Goal: Feedback & Contribution: Contribute content

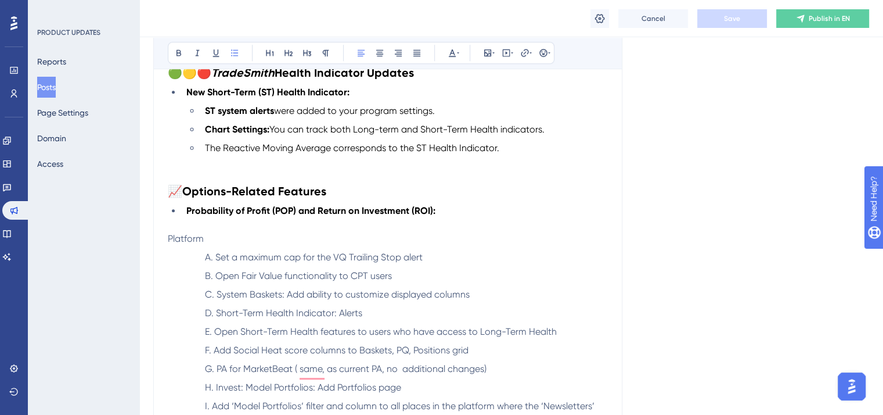
scroll to position [574, 0]
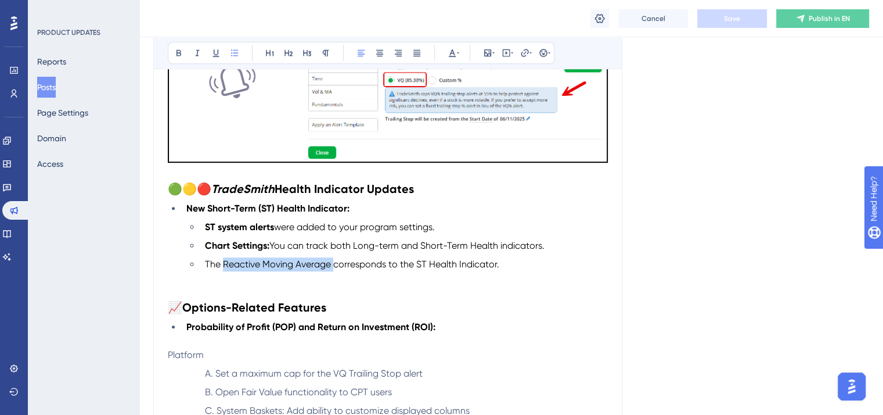
drag, startPoint x: 332, startPoint y: 265, endPoint x: 223, endPoint y: 267, distance: 109.2
click at [223, 267] on span "The Reactive Moving Average corresponds to the ST Health Indicator." at bounding box center [352, 263] width 294 height 11
click at [180, 53] on icon at bounding box center [179, 53] width 5 height 6
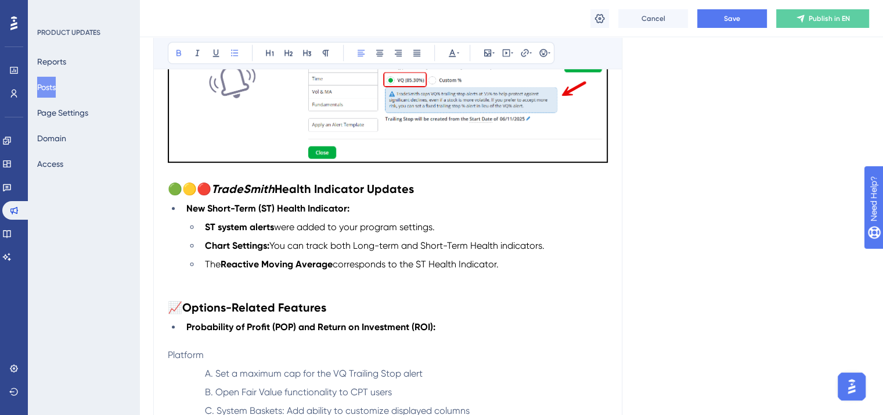
click at [523, 265] on li "The Reactive Moving Average corresponds to the ST Health Indicator." at bounding box center [404, 264] width 408 height 14
click at [172, 285] on p "To enrich screen reader interactions, please activate Accessibility in Grammarl…" at bounding box center [388, 278] width 440 height 14
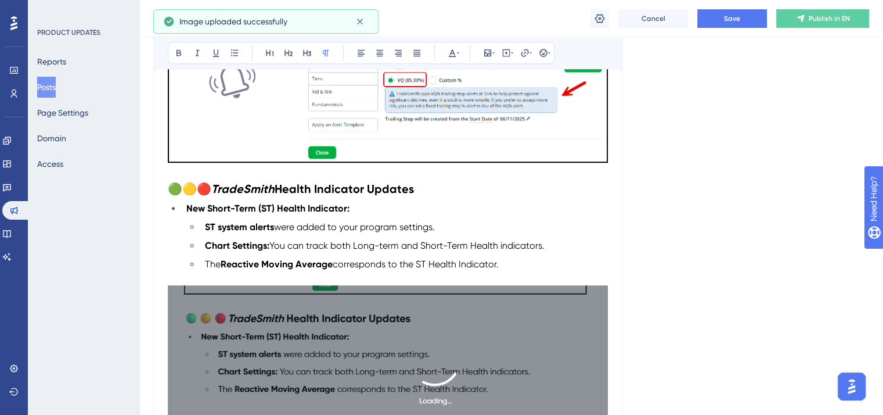
click at [352, 310] on img "To enrich screen reader interactions, please activate Accessibility in Grammarl…" at bounding box center [388, 379] width 440 height 188
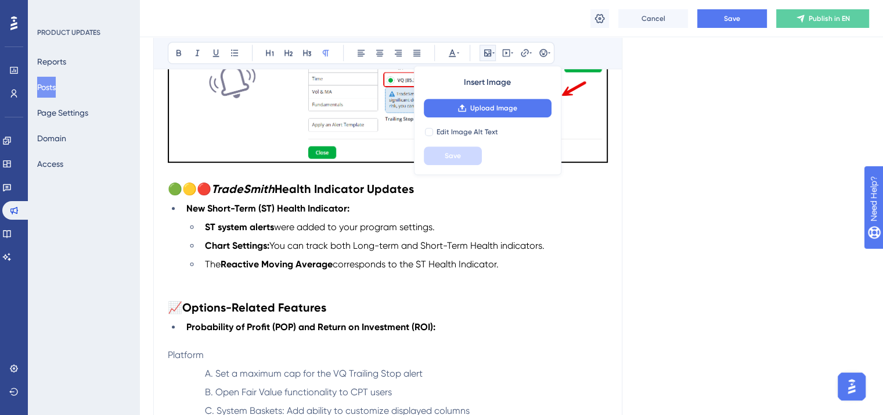
click at [166, 286] on div "Product Updates- [DATE] Bold Italic Underline Bullet Point Heading 1 Heading 2 …" at bounding box center [387, 193] width 469 height 878
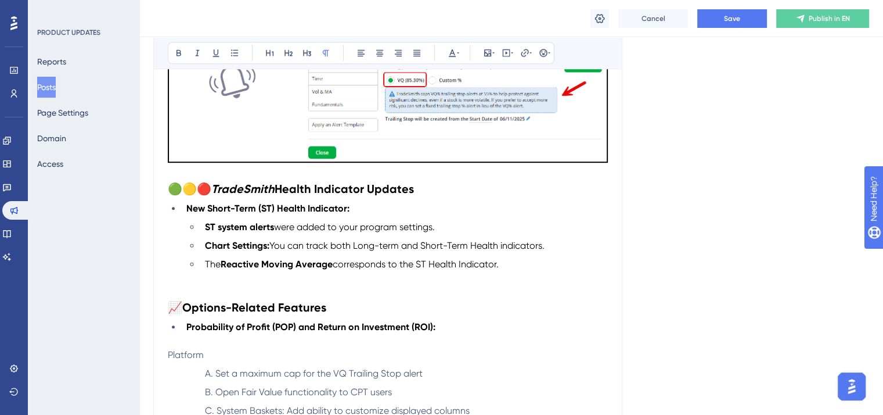
click at [172, 288] on p "To enrich screen reader interactions, please activate Accessibility in Grammarl…" at bounding box center [388, 292] width 440 height 14
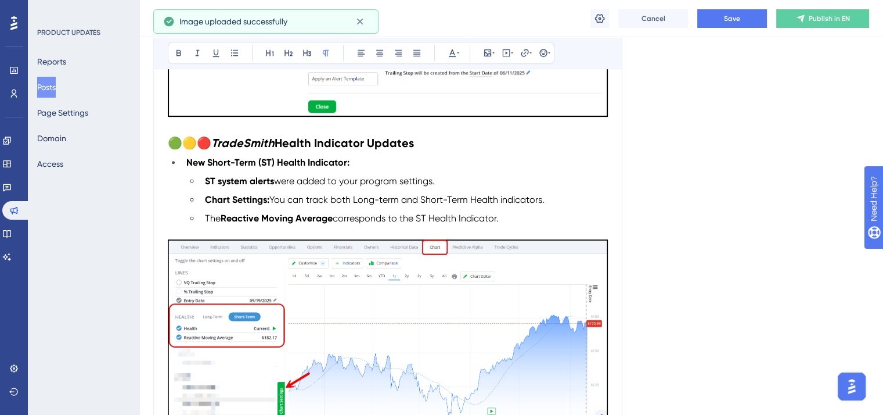
scroll to position [632, 0]
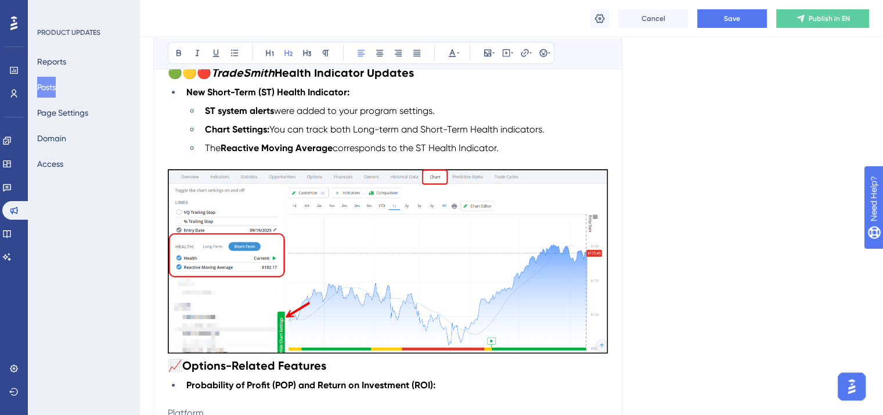
click at [170, 366] on span "📈" at bounding box center [175, 365] width 15 height 14
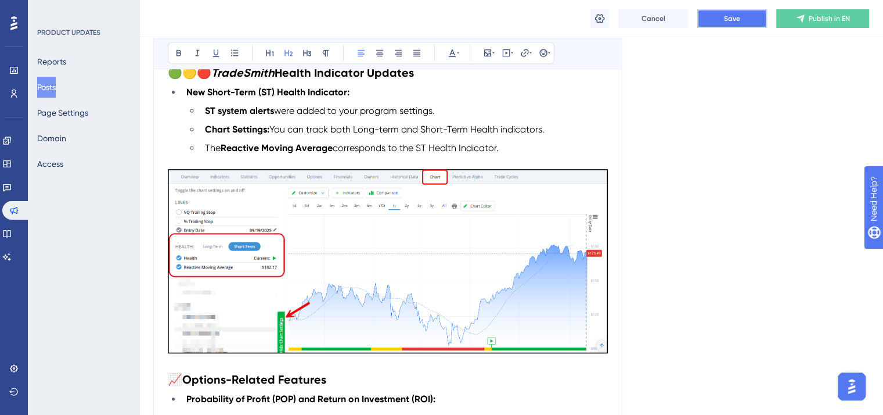
click at [729, 17] on span "Save" at bounding box center [732, 18] width 16 height 9
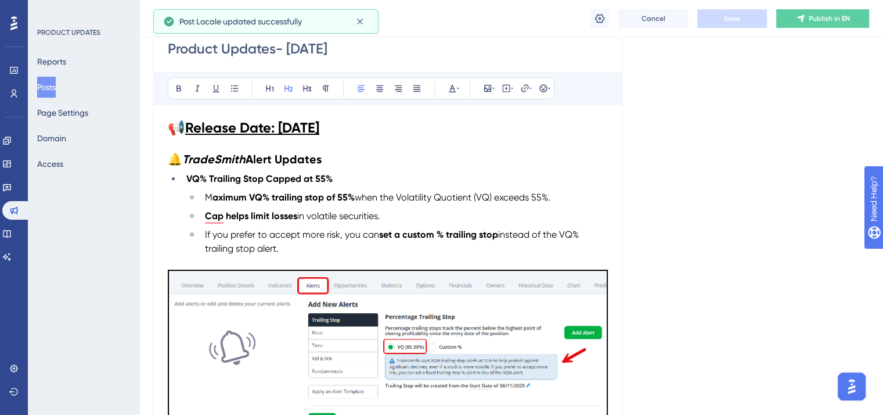
scroll to position [225, 0]
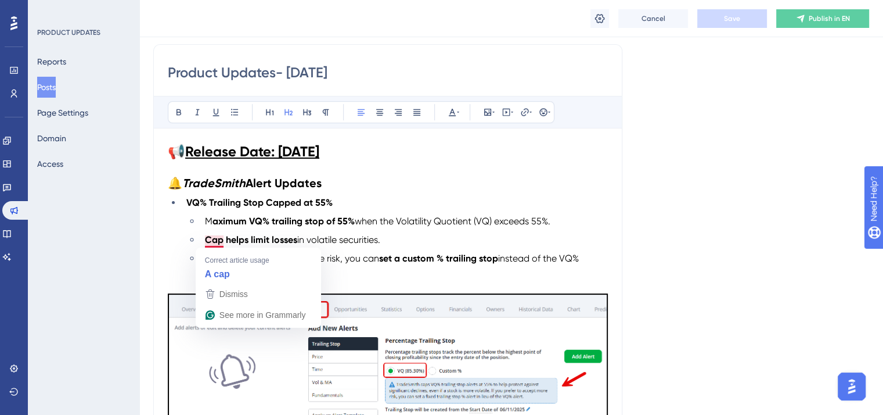
click at [419, 222] on span "when the Volatility Quotient (VQ) exceeds 55%." at bounding box center [453, 220] width 196 height 11
drag, startPoint x: 204, startPoint y: 240, endPoint x: 231, endPoint y: 236, distance: 27.0
click at [205, 239] on strong "Cap helps limit losses" at bounding box center [251, 239] width 92 height 11
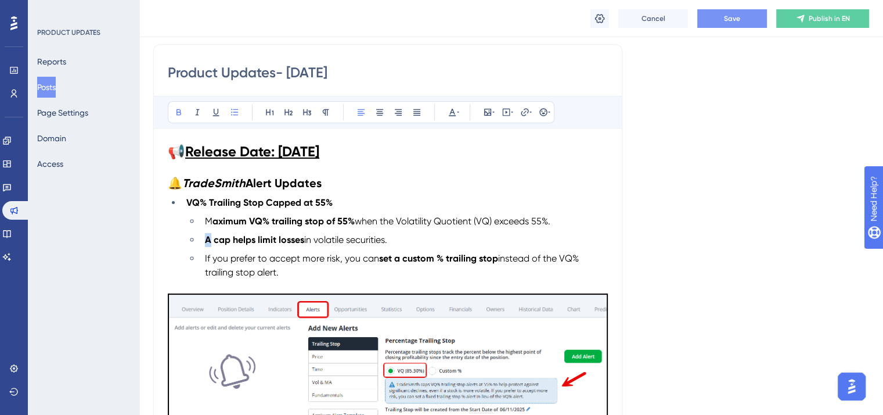
click at [205, 242] on strong "A cap helps limit losses" at bounding box center [254, 239] width 99 height 11
click at [177, 111] on icon at bounding box center [179, 112] width 5 height 6
click at [322, 231] on ul "M aximum VQ% trailing stop of 55% when the Volatility Quotient (VQ) exceeds 55%…" at bounding box center [397, 246] width 422 height 65
click at [734, 21] on span "Save" at bounding box center [732, 18] width 16 height 9
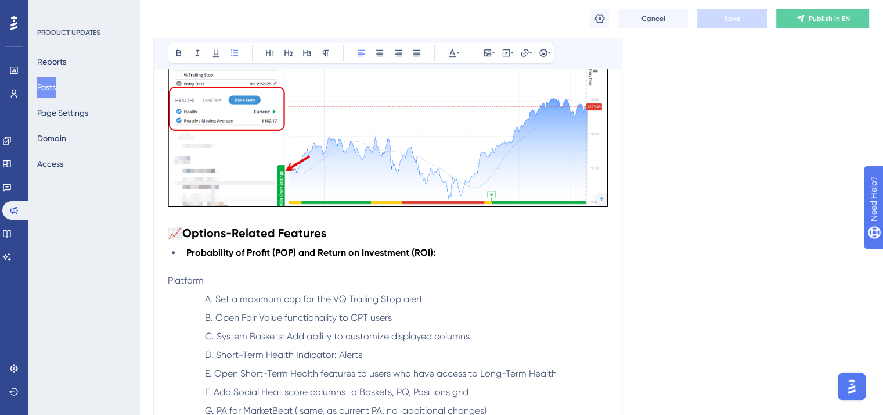
scroll to position [806, 0]
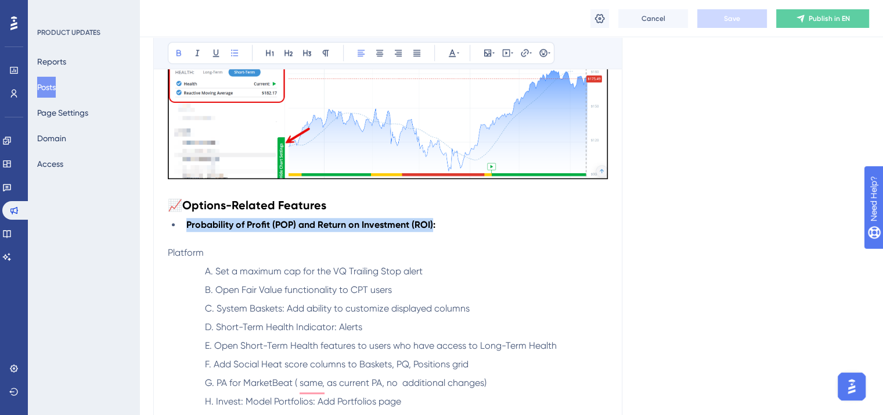
drag, startPoint x: 432, startPoint y: 228, endPoint x: 186, endPoint y: 229, distance: 246.2
click at [186, 229] on strong "Probability of Profit (POP) and Return on Investment (ROI):" at bounding box center [310, 224] width 249 height 11
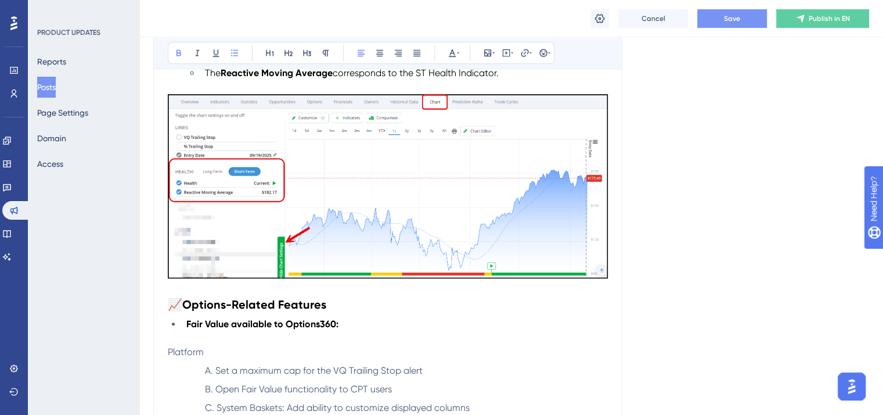
scroll to position [690, 0]
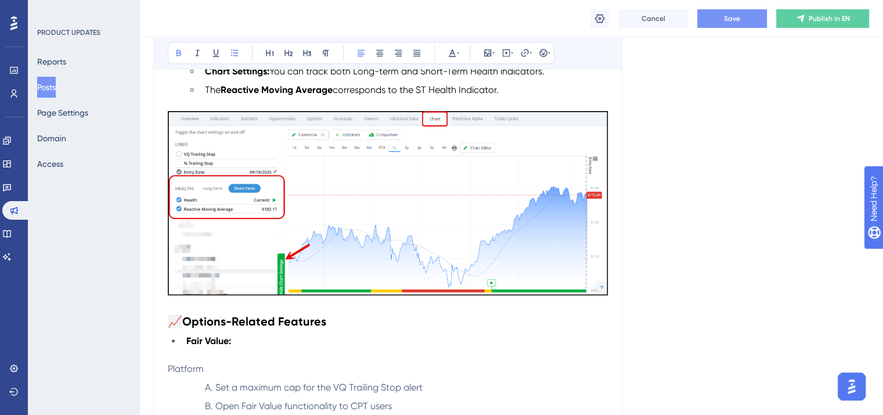
click at [251, 343] on li "Fair Value:" at bounding box center [395, 341] width 426 height 14
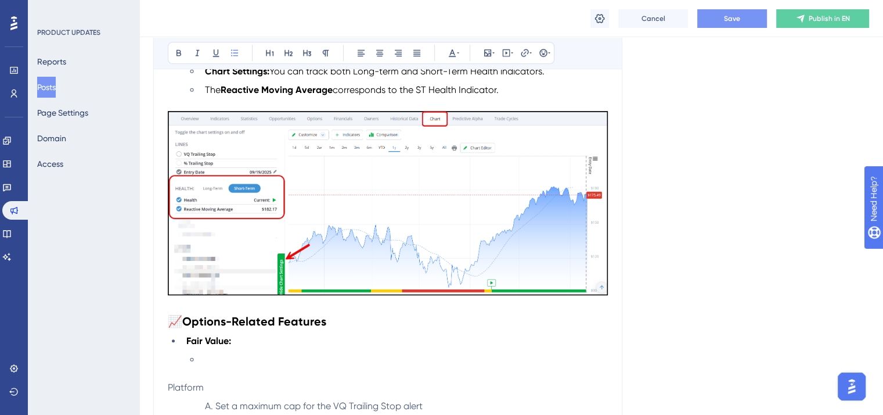
click at [213, 359] on li "To enrich screen reader interactions, please activate Accessibility in Grammarl…" at bounding box center [404, 359] width 408 height 14
drag, startPoint x: 498, startPoint y: 361, endPoint x: 195, endPoint y: 361, distance: 303.7
click at [195, 361] on ul "The Fair Value Chart is now available to Options360 subscriptions." at bounding box center [397, 359] width 422 height 14
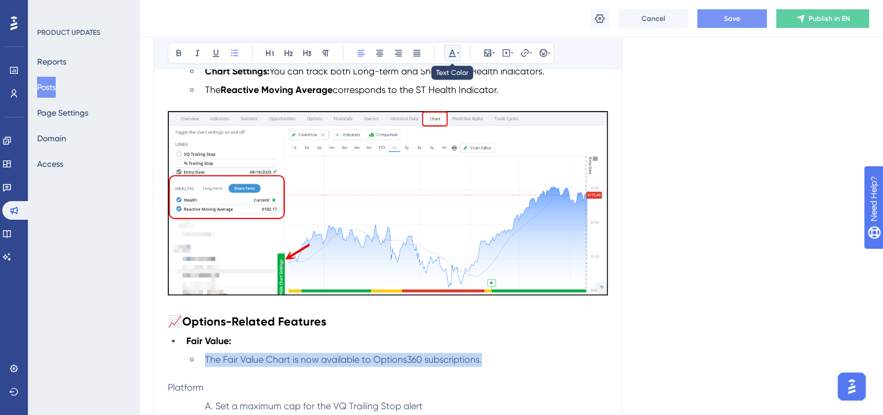
click at [456, 50] on div at bounding box center [452, 52] width 9 height 9
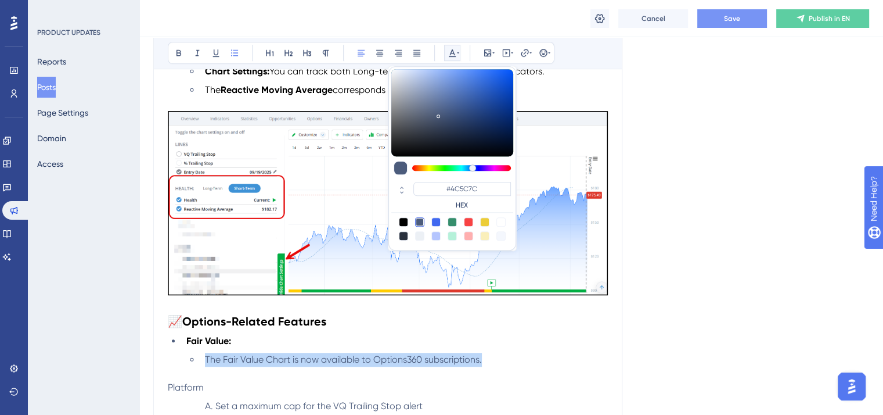
click at [404, 218] on div at bounding box center [403, 221] width 9 height 9
type input "#000000"
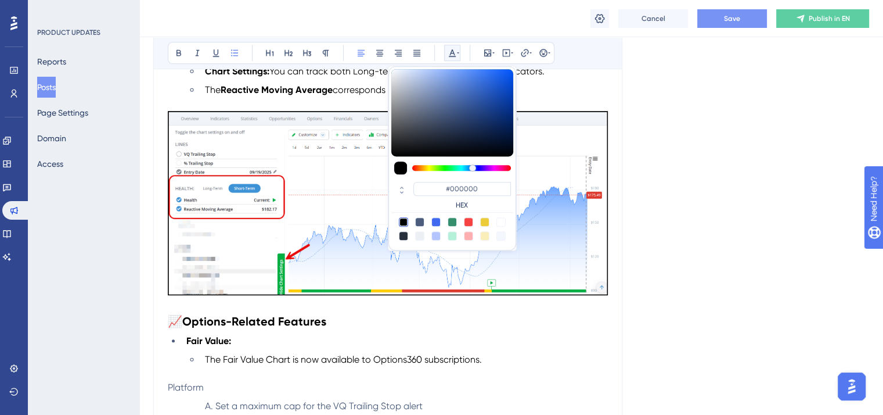
click at [455, 344] on li "Fair Value:" at bounding box center [395, 341] width 426 height 14
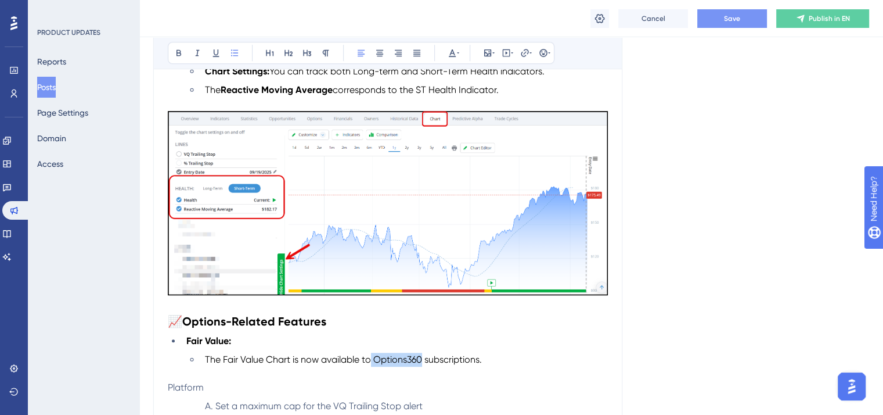
drag, startPoint x: 425, startPoint y: 362, endPoint x: 373, endPoint y: 359, distance: 51.2
click at [373, 359] on span "The Fair Value Chart is now available to Options360 subscriptions." at bounding box center [343, 359] width 277 height 11
click at [400, 358] on span "The Fair Value Chart is now available to Options360 subscriptions." at bounding box center [343, 359] width 277 height 11
click at [199, 49] on icon at bounding box center [197, 52] width 9 height 9
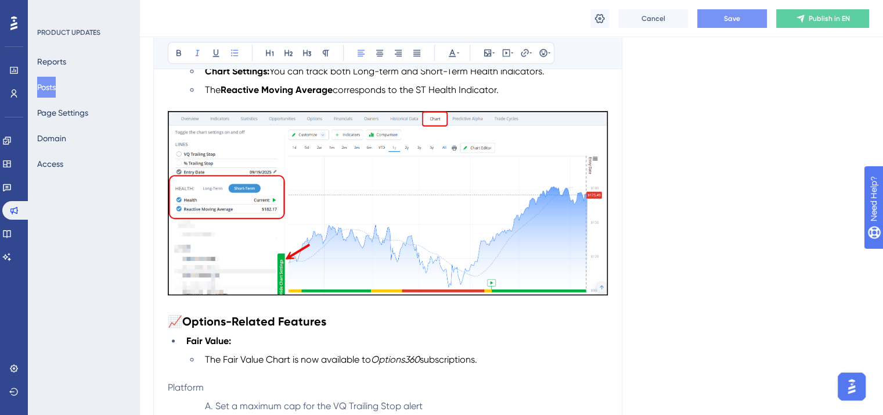
click at [737, 17] on span "Save" at bounding box center [732, 18] width 16 height 9
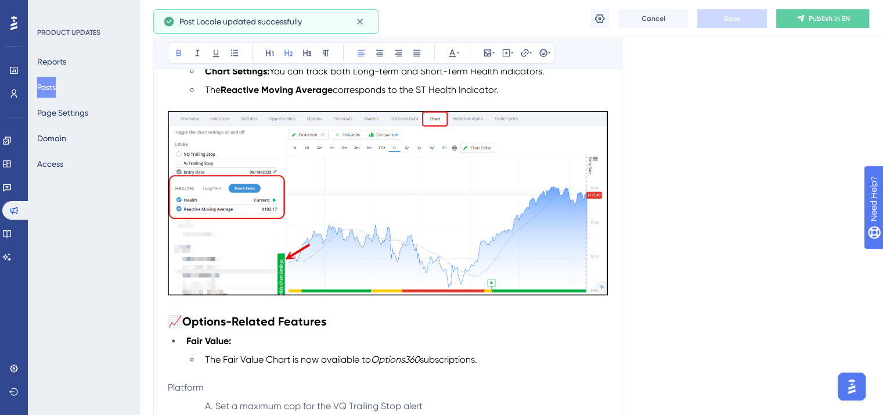
click at [548, 328] on h2 "📈 Options-Related Features" at bounding box center [388, 321] width 440 height 16
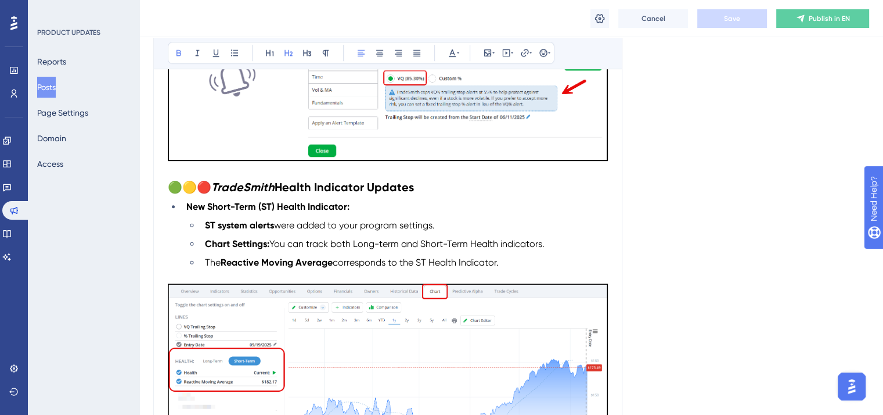
scroll to position [516, 0]
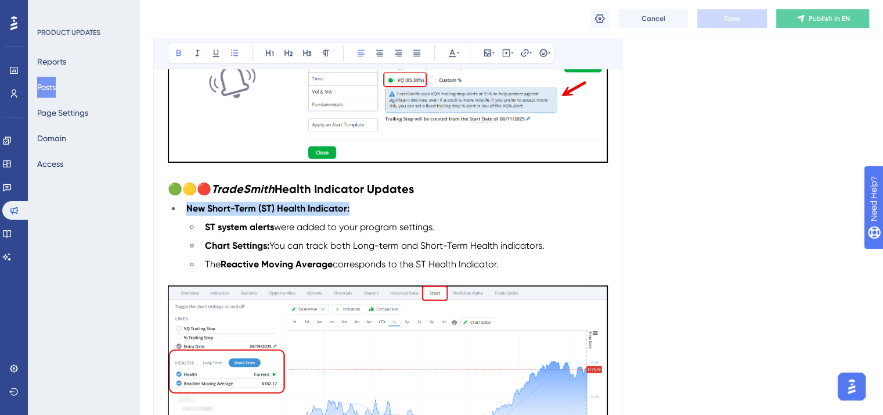
drag, startPoint x: 348, startPoint y: 208, endPoint x: 188, endPoint y: 212, distance: 160.3
click at [188, 212] on li "New Short-Term (ST) Health Indicator:" at bounding box center [395, 209] width 426 height 14
click at [525, 51] on icon at bounding box center [524, 52] width 9 height 9
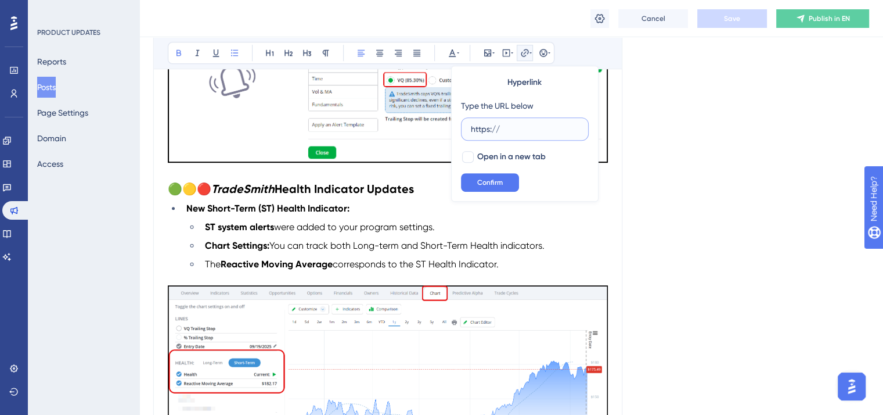
drag, startPoint x: 517, startPoint y: 127, endPoint x: 468, endPoint y: 127, distance: 49.4
click at [468, 127] on label "https://" at bounding box center [525, 128] width 128 height 23
click at [471, 127] on input "https://" at bounding box center [525, 129] width 108 height 13
paste input "[DOMAIN_NAME][URL]"
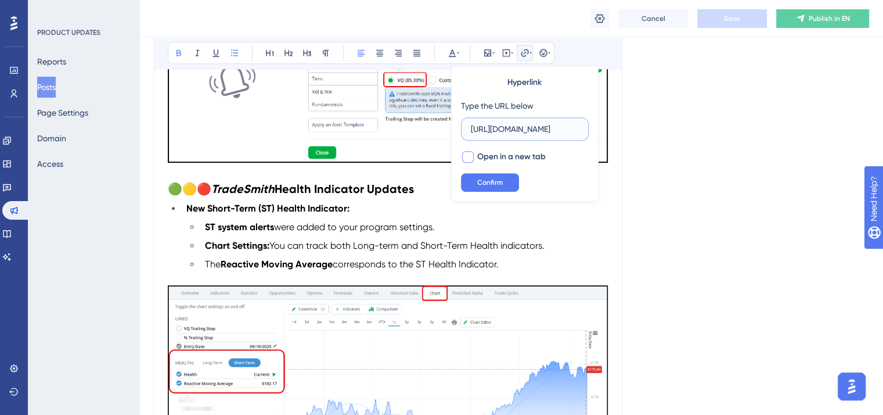
type input "[URL][DOMAIN_NAME]"
click at [469, 160] on div at bounding box center [468, 157] width 12 height 12
checkbox input "true"
click at [485, 175] on button "Confirm" at bounding box center [490, 182] width 58 height 19
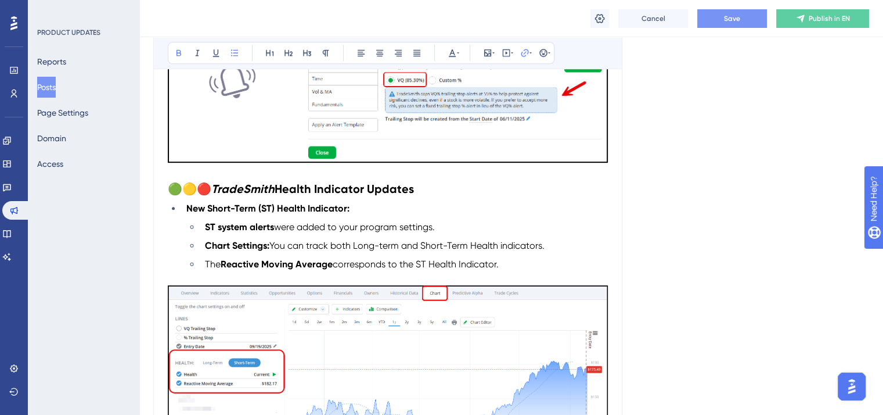
click at [724, 21] on span "Save" at bounding box center [732, 18] width 16 height 9
click at [406, 224] on span "were added to your program settings." at bounding box center [354, 226] width 161 height 11
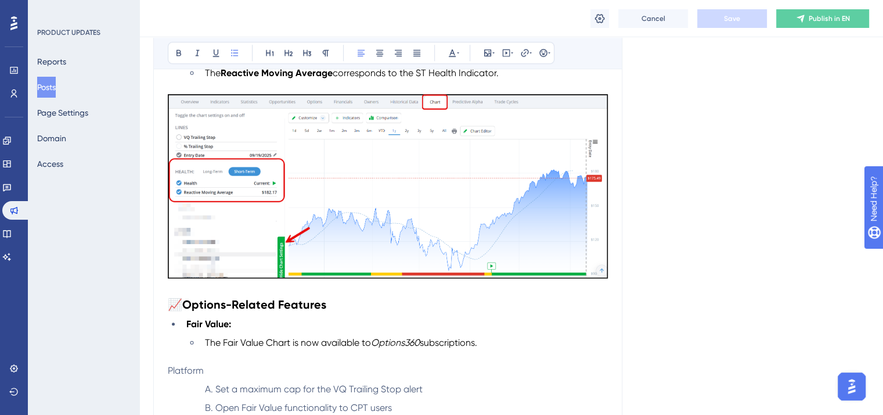
scroll to position [806, 0]
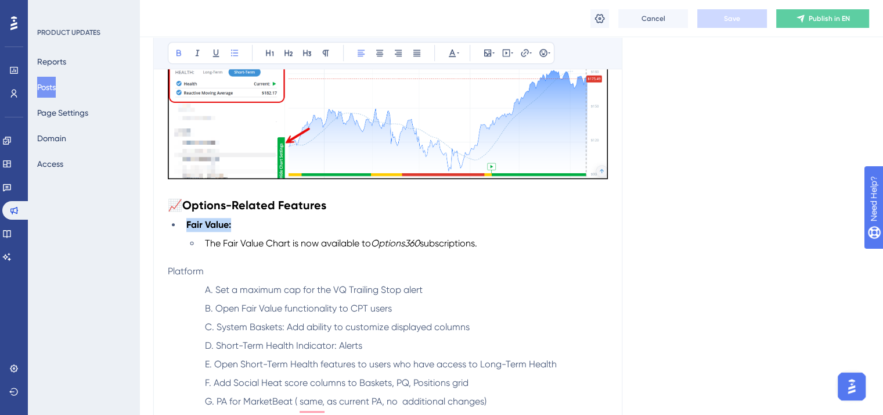
drag, startPoint x: 239, startPoint y: 229, endPoint x: 187, endPoint y: 231, distance: 52.3
click at [187, 231] on li "Fair Value:" at bounding box center [395, 225] width 426 height 14
click at [519, 52] on button at bounding box center [525, 53] width 16 height 16
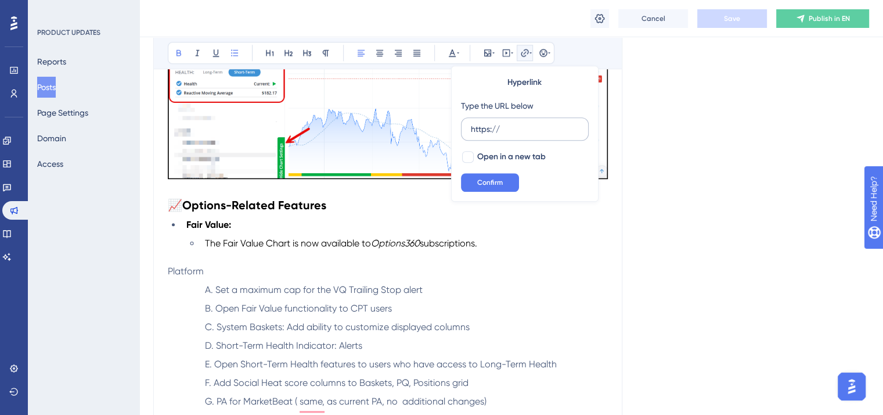
drag, startPoint x: 525, startPoint y: 121, endPoint x: 483, endPoint y: 128, distance: 42.5
click at [459, 128] on div "Hyperlink Type the URL below https:// Open in a new tab Confirm" at bounding box center [525, 134] width 148 height 136
drag, startPoint x: 506, startPoint y: 126, endPoint x: 467, endPoint y: 126, distance: 39.5
click at [467, 126] on label "https://" at bounding box center [525, 128] width 128 height 23
click at [471, 126] on input "https://" at bounding box center [525, 129] width 108 height 13
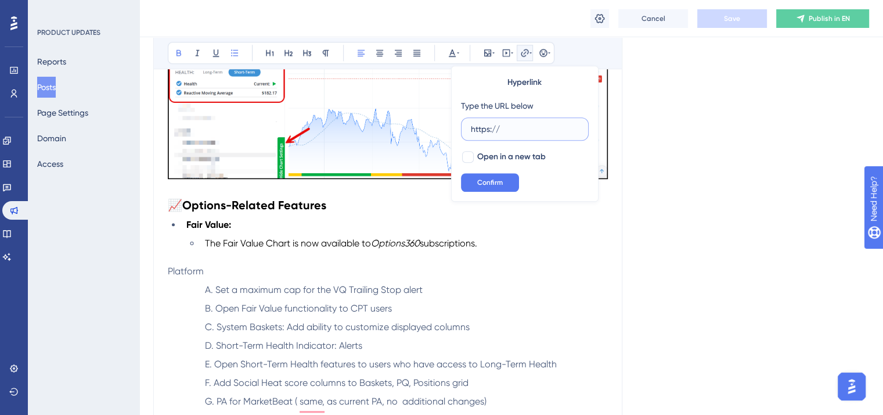
paste input "[DOMAIN_NAME][URL]"
type input "[URL][DOMAIN_NAME]"
click at [469, 152] on div at bounding box center [468, 157] width 12 height 12
checkbox input "true"
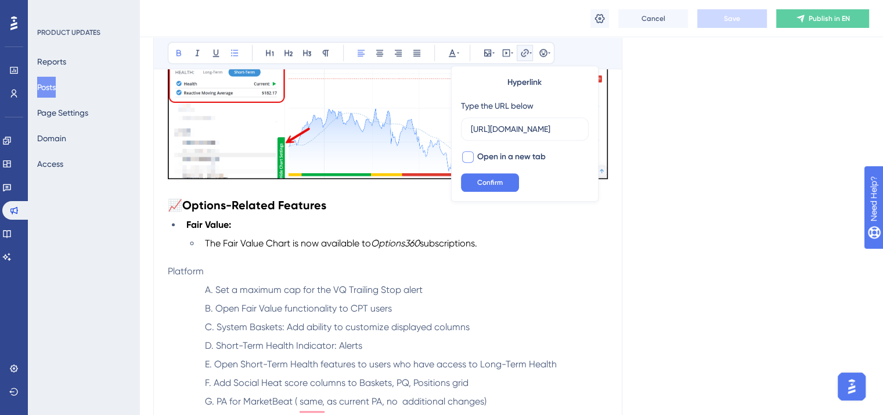
scroll to position [0, 0]
click at [488, 179] on span "Confirm" at bounding box center [490, 182] width 26 height 9
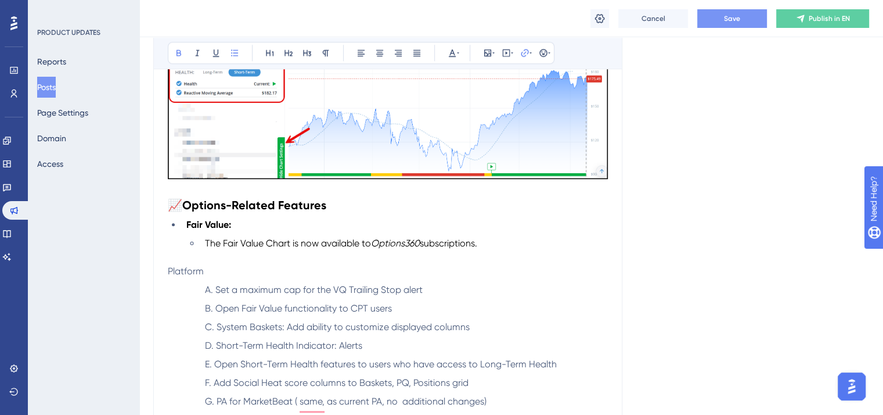
click at [724, 20] on span "Save" at bounding box center [732, 18] width 16 height 9
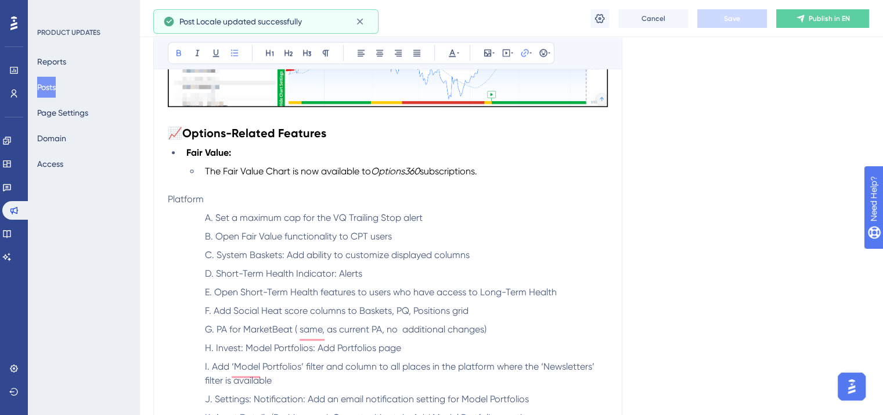
scroll to position [922, 0]
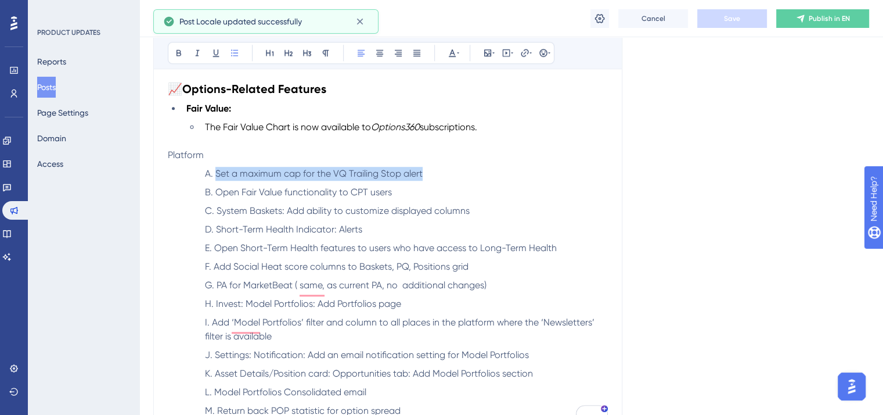
drag, startPoint x: 433, startPoint y: 179, endPoint x: 207, endPoint y: 176, distance: 226.5
click at [207, 176] on li "Set a maximum cap for the VQ Trailing Stop alert" at bounding box center [404, 174] width 408 height 14
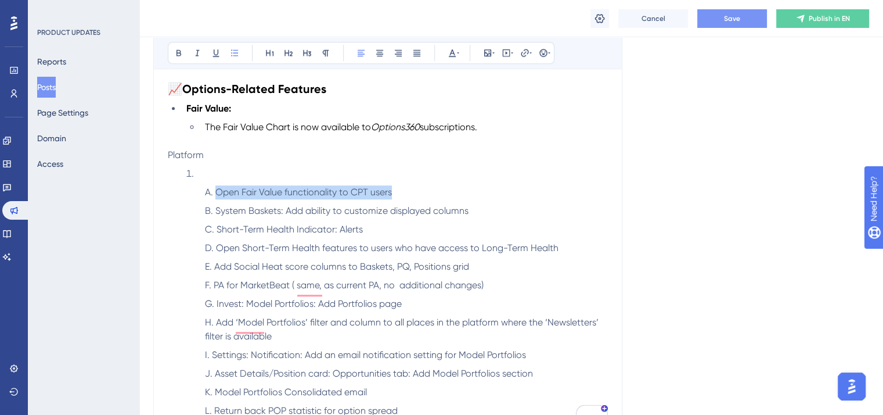
drag, startPoint x: 402, startPoint y: 196, endPoint x: 197, endPoint y: 200, distance: 205.0
click at [197, 200] on ol "Open Fair Value functionality to CPT users System Baskets: Add ability to custo…" at bounding box center [397, 301] width 422 height 232
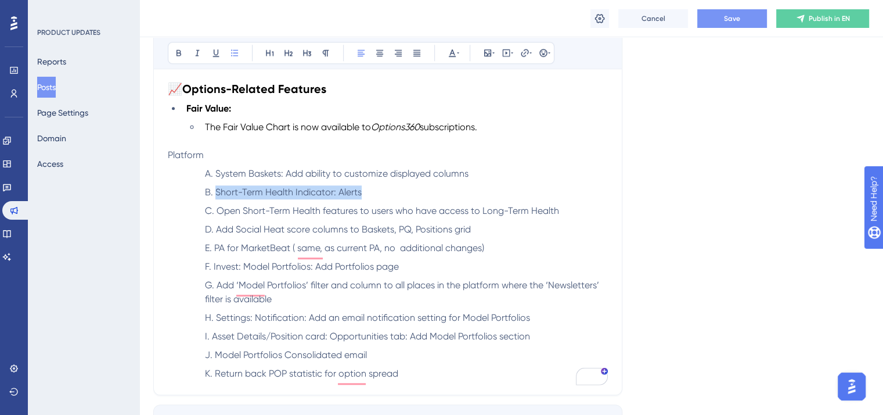
drag, startPoint x: 365, startPoint y: 200, endPoint x: 189, endPoint y: 200, distance: 176.0
click at [189, 200] on ol "System Baskets: Add ability to customize displayed columns Short-Term Health In…" at bounding box center [397, 274] width 422 height 214
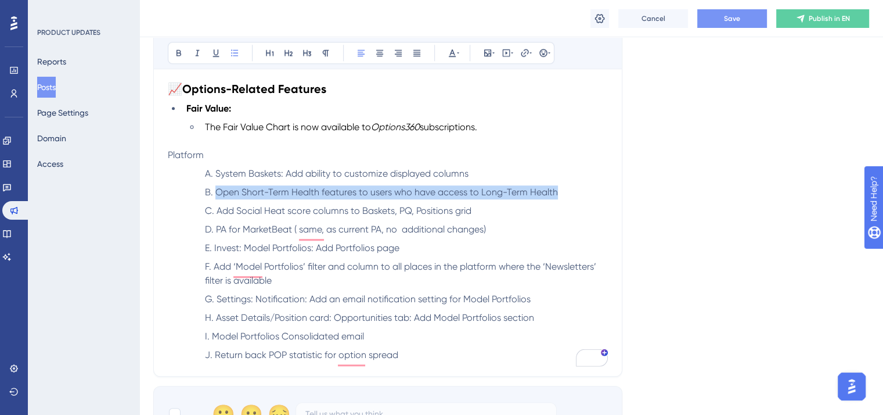
drag, startPoint x: 564, startPoint y: 195, endPoint x: 203, endPoint y: 200, distance: 361.2
click at [203, 199] on li "Open Short-Term Health features to users who have access to Long-Term Health" at bounding box center [404, 192] width 408 height 14
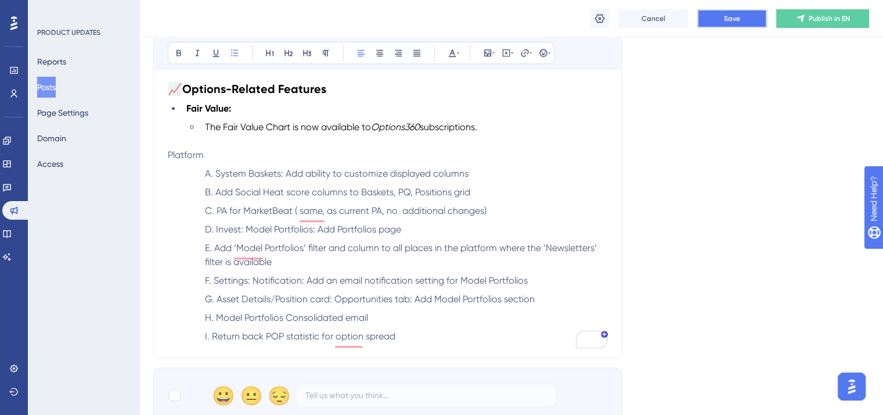
click at [721, 21] on button "Save" at bounding box center [732, 18] width 70 height 19
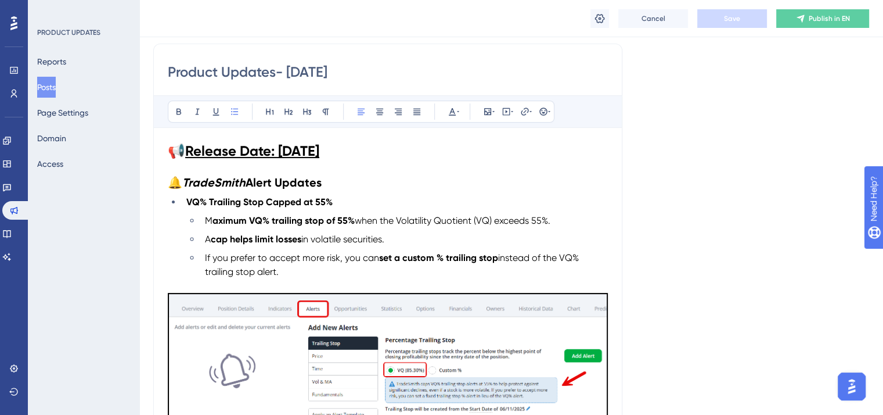
scroll to position [225, 0]
click at [272, 179] on strong "Alert Updates" at bounding box center [284, 183] width 76 height 14
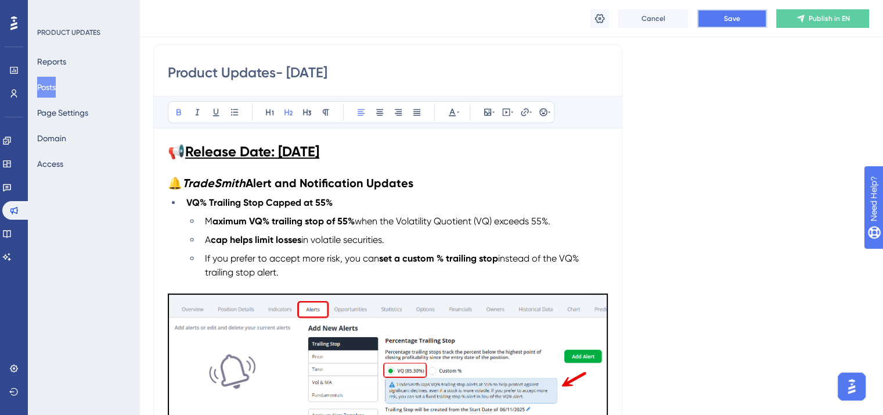
click at [739, 16] on span "Save" at bounding box center [732, 18] width 16 height 9
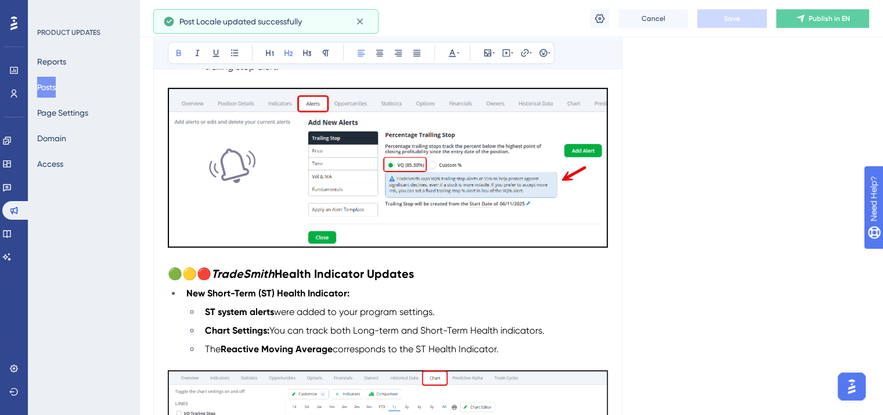
scroll to position [458, 0]
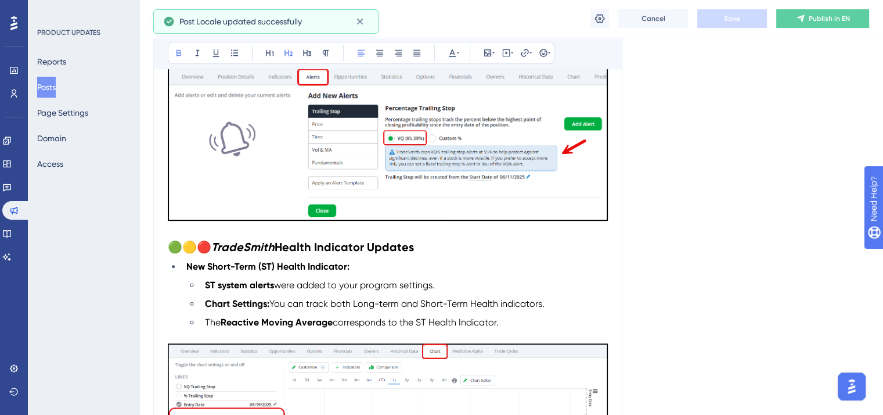
click at [615, 210] on div "Product Updates- [DATE] Bold Italic Underline Bullet Point Heading 1 Heading 2 …" at bounding box center [387, 317] width 469 height 1010
click at [252, 233] on p "To enrich screen reader interactions, please activate Accessibility in Grammarl…" at bounding box center [388, 232] width 440 height 14
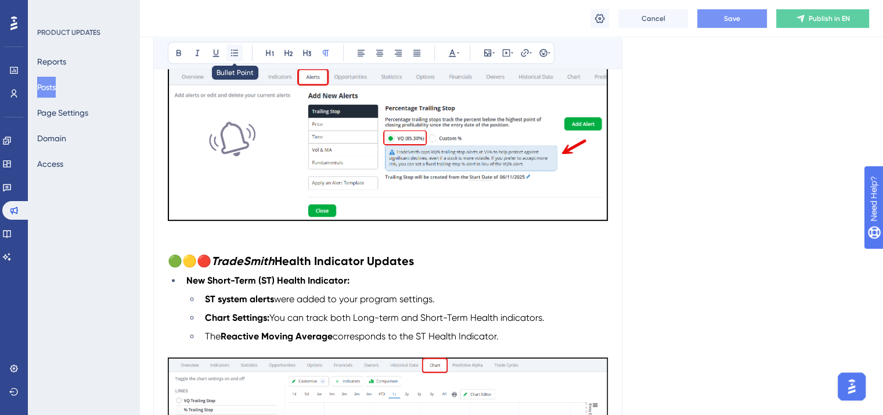
click at [235, 52] on icon at bounding box center [234, 52] width 9 height 9
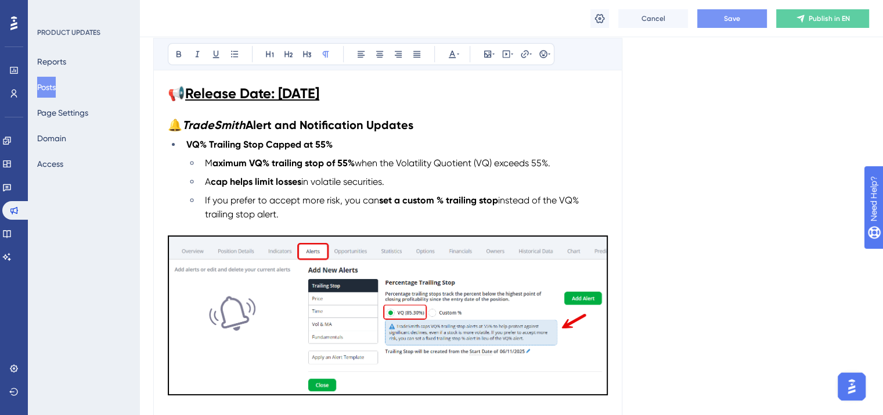
scroll to position [400, 0]
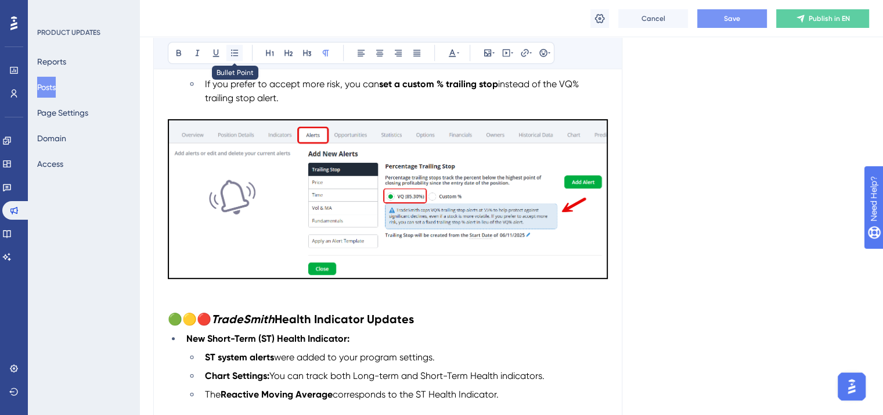
click at [235, 53] on icon at bounding box center [234, 52] width 9 height 9
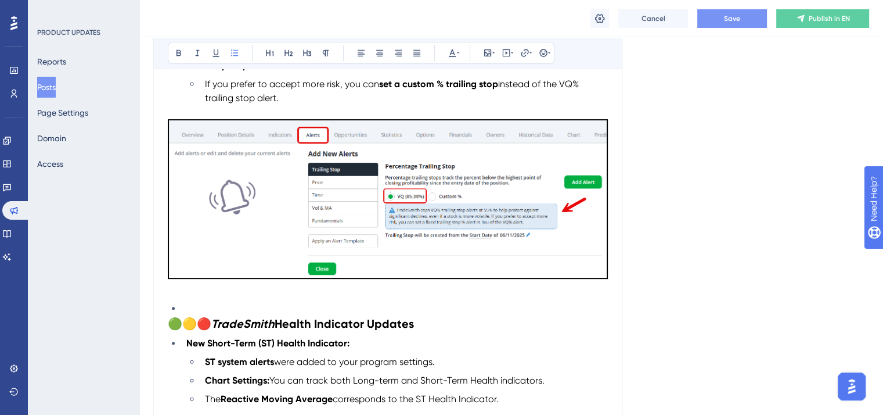
click at [186, 308] on li "To enrich screen reader interactions, please activate Accessibility in Grammarl…" at bounding box center [395, 308] width 426 height 14
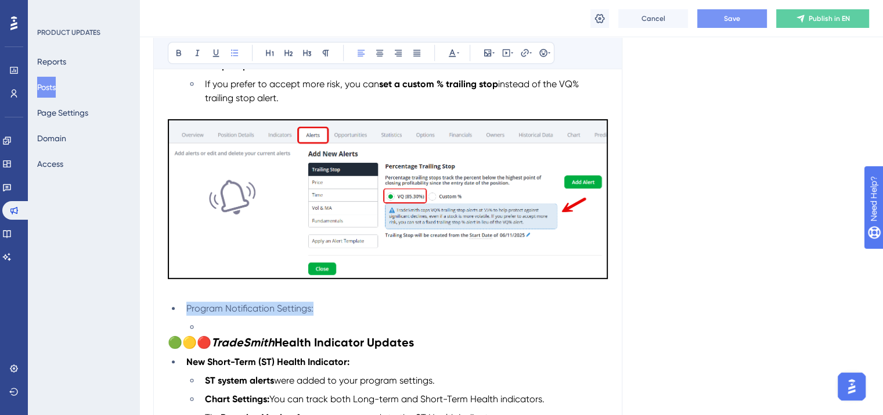
drag, startPoint x: 225, startPoint y: 314, endPoint x: 171, endPoint y: 314, distance: 54.6
click at [171, 314] on ul "Program Notification Settings:" at bounding box center [388, 317] width 440 height 33
click at [453, 49] on icon at bounding box center [452, 52] width 9 height 9
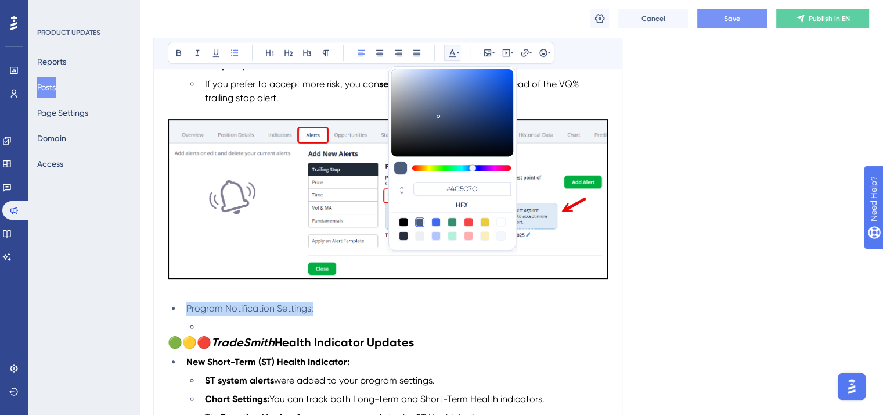
click at [405, 221] on div at bounding box center [403, 221] width 9 height 9
type input "#000000"
click at [242, 332] on li "To enrich screen reader interactions, please activate Accessibility in Grammarl…" at bounding box center [404, 327] width 408 height 14
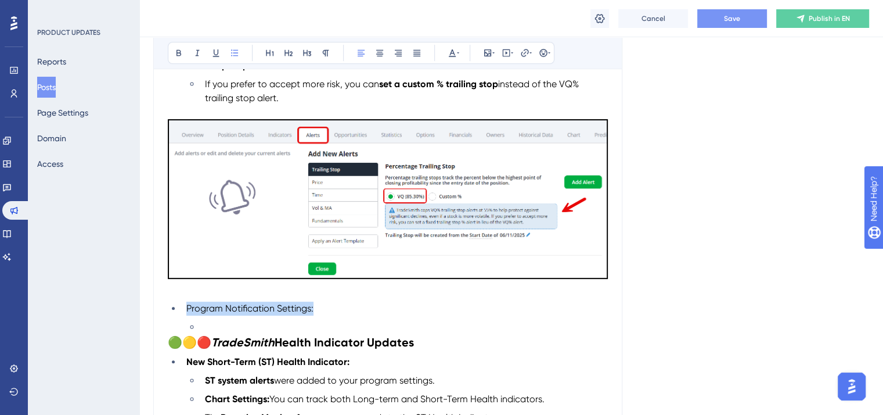
drag, startPoint x: 313, startPoint y: 309, endPoint x: 183, endPoint y: 310, distance: 130.1
click at [183, 310] on li "Program Notification Settings:" at bounding box center [395, 308] width 426 height 14
click at [179, 51] on icon at bounding box center [179, 53] width 5 height 6
click at [209, 329] on li "To enrich screen reader interactions, please activate Accessibility in Grammarl…" at bounding box center [404, 327] width 408 height 14
click at [214, 323] on li "To enrich screen reader interactions, please activate Accessibility in Grammarl…" at bounding box center [404, 327] width 408 height 14
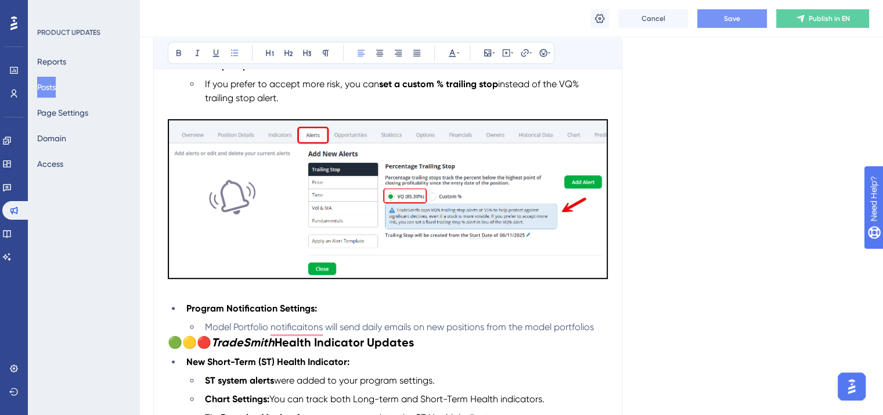
click at [416, 325] on span "Model Portfolio notificaitons will send daily emails on new positions from the …" at bounding box center [399, 326] width 389 height 11
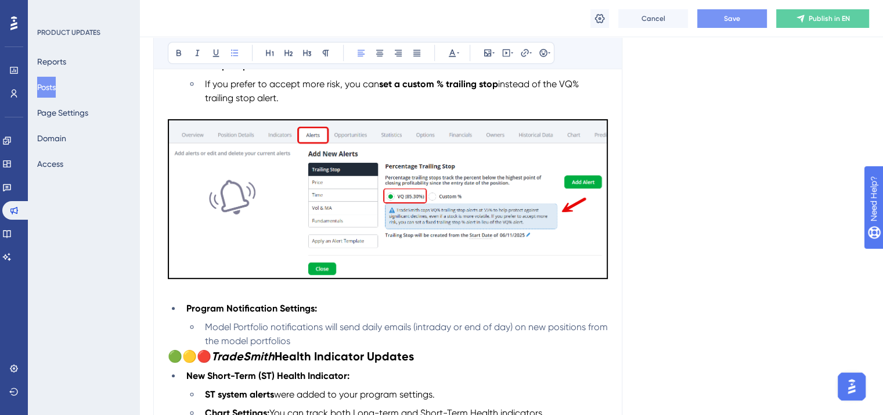
click at [319, 338] on li "Model Portfolio notifications will send daily emails (intraday or end of day) o…" at bounding box center [404, 334] width 408 height 28
click at [242, 342] on span "Model Portfolio notifications will send daily emails (intraday or end of day) o…" at bounding box center [407, 333] width 405 height 25
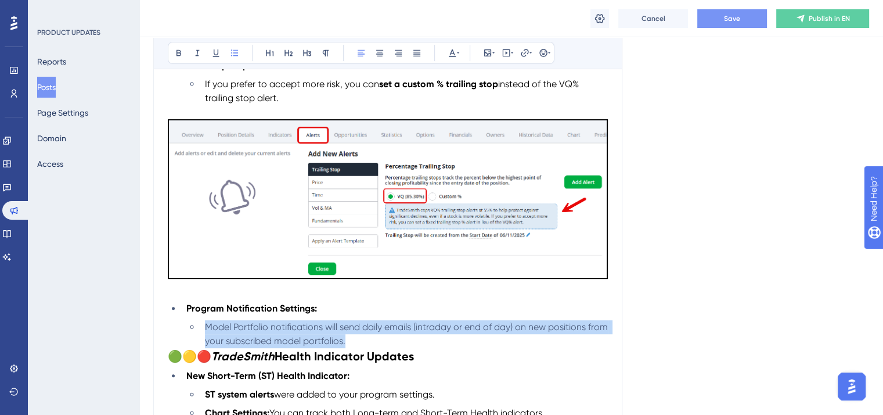
drag, startPoint x: 379, startPoint y: 343, endPoint x: 199, endPoint y: 332, distance: 180.4
click at [199, 332] on ul "Model Portfolio notifications will send daily emails (intraday or end of day) o…" at bounding box center [397, 334] width 422 height 28
click at [297, 340] on span "Model Portfolio notifications will send daily emails (intraday or end of day) o…" at bounding box center [407, 333] width 405 height 25
drag, startPoint x: 384, startPoint y: 341, endPoint x: 200, endPoint y: 330, distance: 184.4
click at [200, 330] on ul "Model Portfolio notifications will send daily emails (intraday or end of day) o…" at bounding box center [397, 334] width 422 height 28
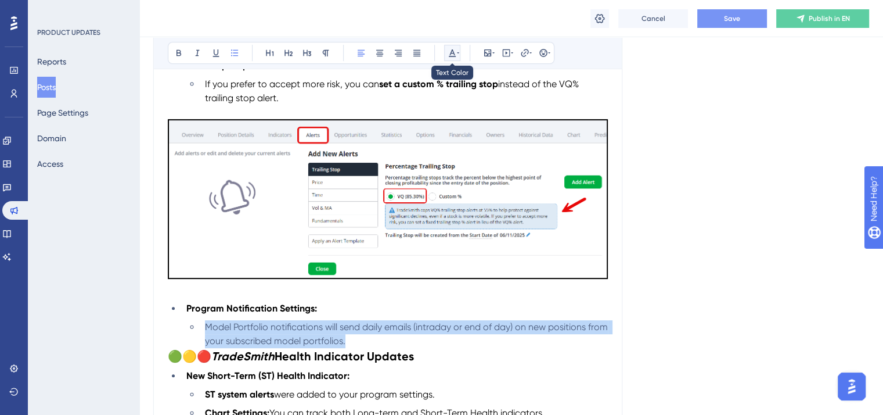
click at [448, 53] on icon at bounding box center [452, 52] width 9 height 9
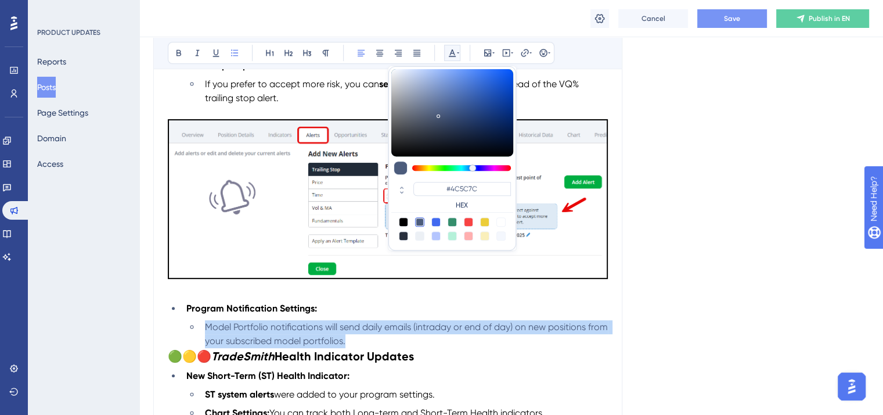
click at [402, 220] on div at bounding box center [403, 221] width 9 height 9
type input "#000000"
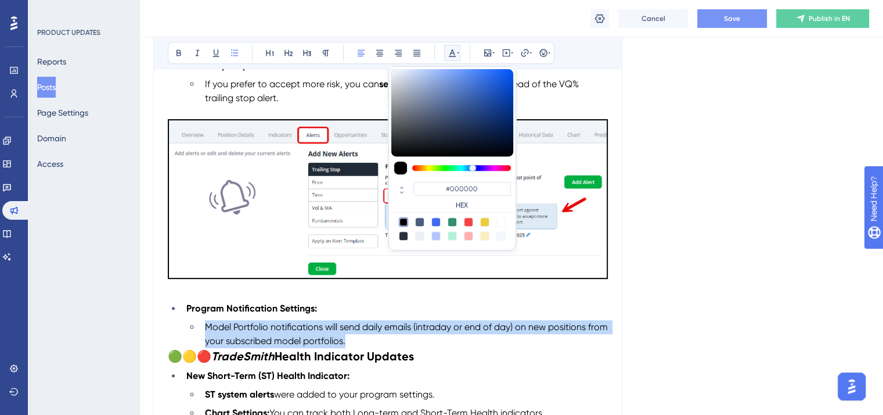
click at [420, 347] on li "Model Portfolio notifications will send daily emails (intraday or end of day) o…" at bounding box center [404, 334] width 408 height 28
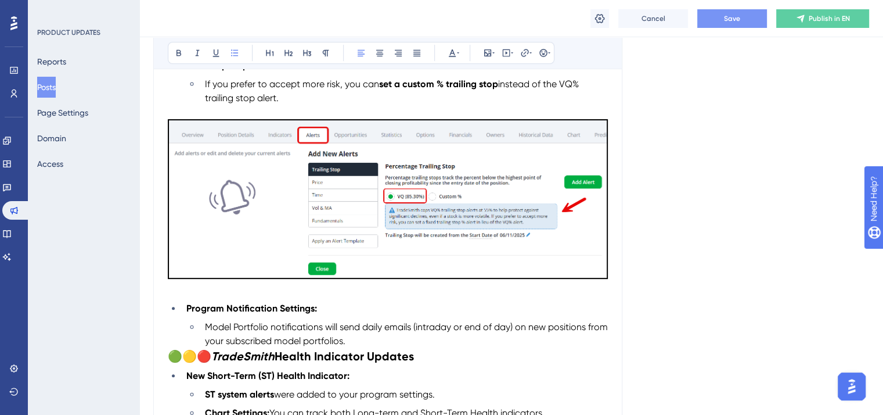
click at [170, 356] on span "🟢🟡🔴" at bounding box center [190, 356] width 44 height 14
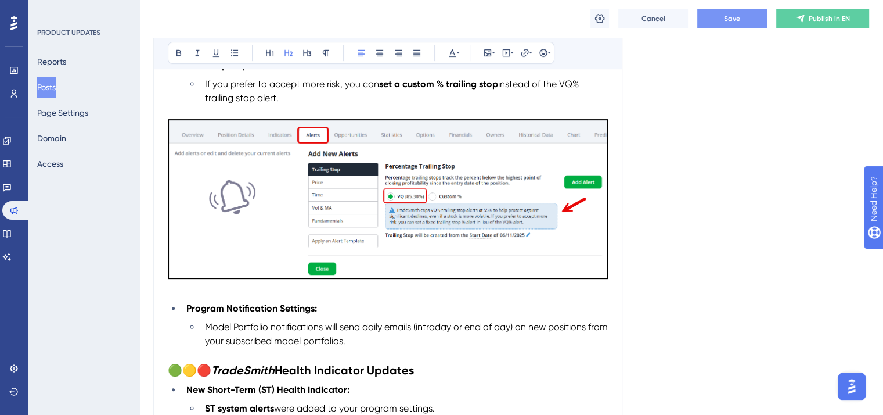
click at [725, 17] on span "Save" at bounding box center [732, 18] width 16 height 9
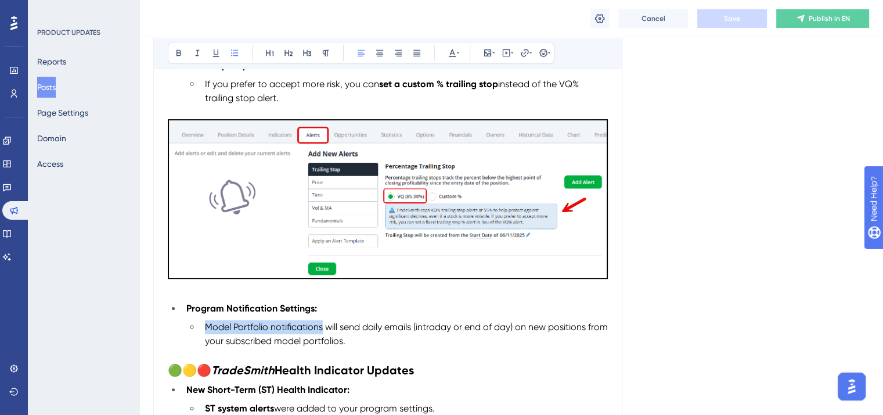
drag, startPoint x: 205, startPoint y: 326, endPoint x: 322, endPoint y: 328, distance: 116.7
click at [322, 328] on span "Model Portfolio notifications will send daily emails (intraday or end of day) o…" at bounding box center [407, 333] width 405 height 25
click at [178, 55] on icon at bounding box center [179, 53] width 5 height 6
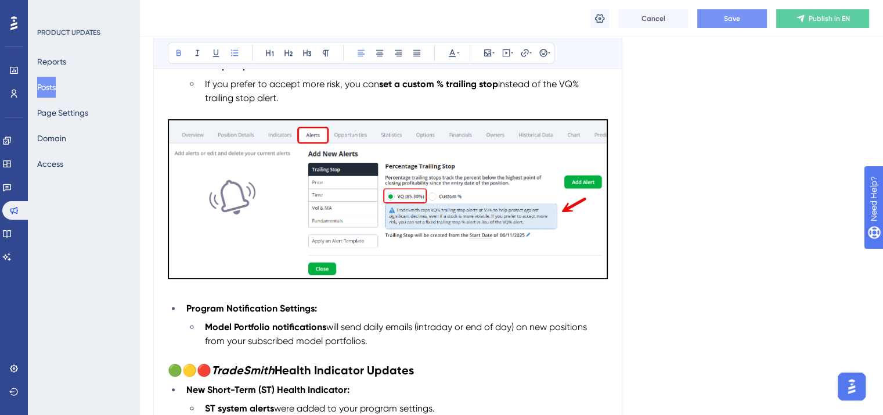
click at [523, 336] on li "Model Portfolio notifications will send daily emails (intraday or end of day) o…" at bounding box center [404, 334] width 408 height 28
click at [732, 21] on span "Save" at bounding box center [732, 18] width 16 height 9
drag, startPoint x: 369, startPoint y: 346, endPoint x: 203, endPoint y: 329, distance: 167.0
click at [203, 329] on li "Model Portfolio notifications will send daily emails (intraday or end of day) o…" at bounding box center [404, 334] width 408 height 28
copy li "Model Portfolio notifications will send daily emails (intraday or end of day) o…"
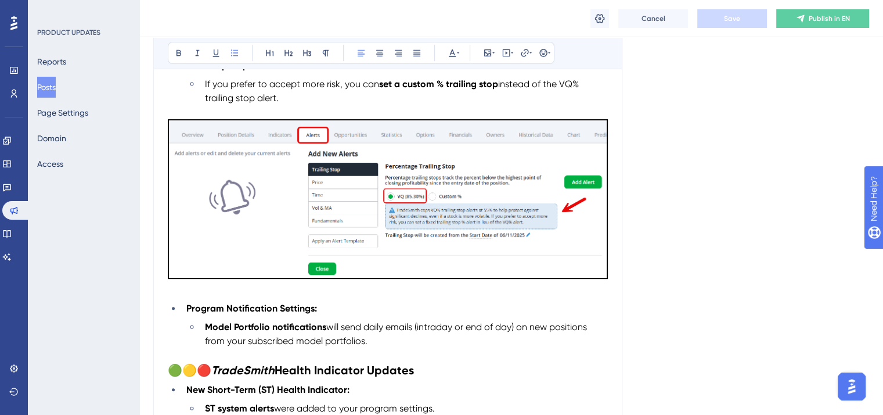
click at [446, 340] on li "Model Portfolio notifications will send daily emails (intraday or end of day) o…" at bounding box center [404, 334] width 408 height 28
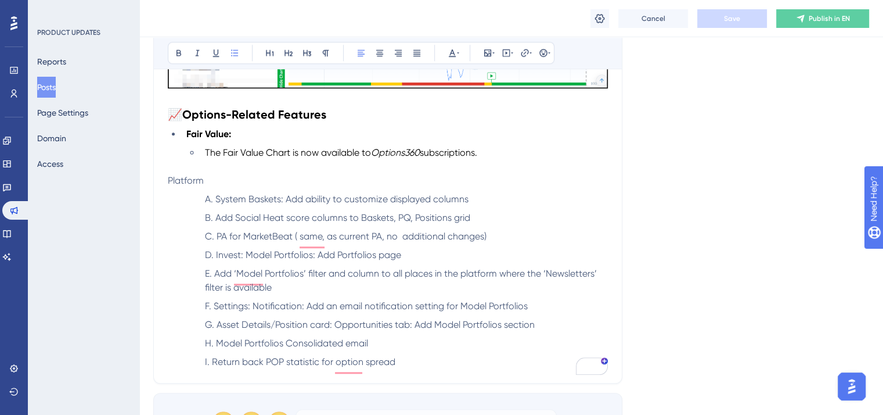
scroll to position [980, 0]
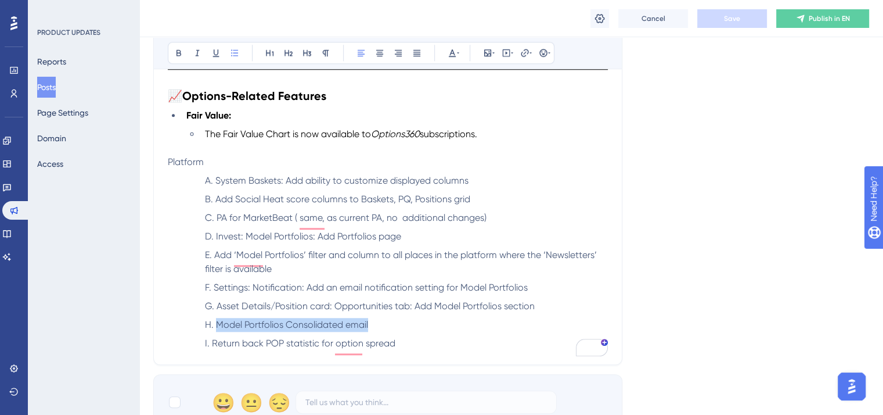
drag, startPoint x: 376, startPoint y: 328, endPoint x: 197, endPoint y: 327, distance: 178.9
click at [197, 327] on ol "System Baskets: Add ability to customize displayed columns Add Social Heat scor…" at bounding box center [397, 262] width 422 height 177
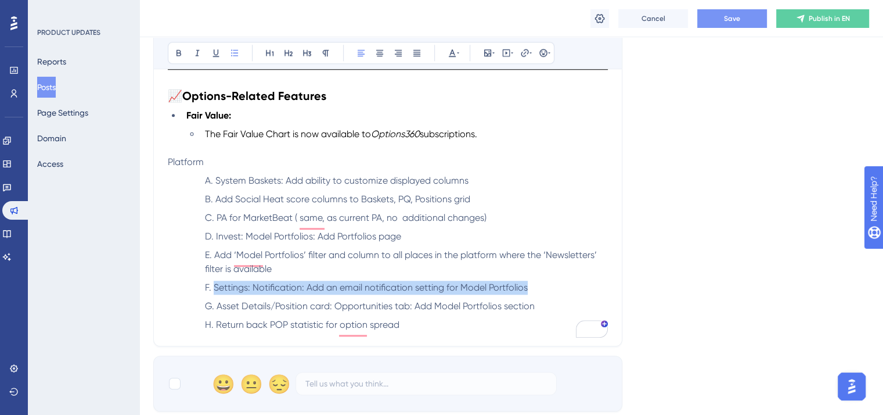
drag, startPoint x: 539, startPoint y: 290, endPoint x: 195, endPoint y: 285, distance: 344.4
click at [195, 285] on ol "System Baskets: Add ability to customize displayed columns Add Social Heat scor…" at bounding box center [397, 253] width 422 height 158
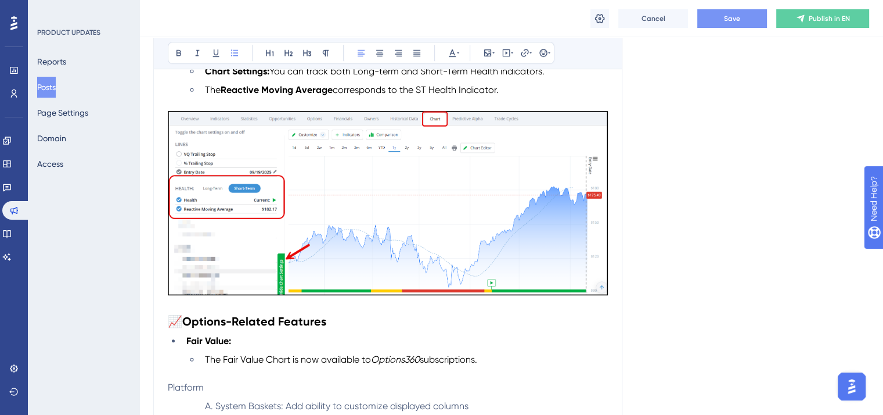
scroll to position [690, 0]
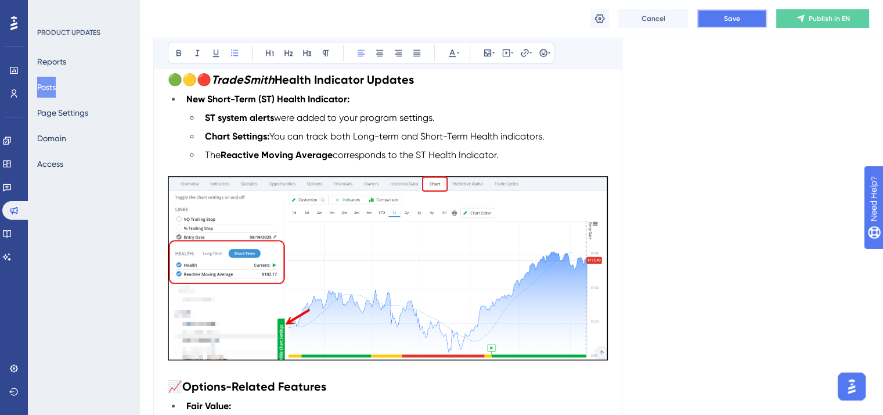
click at [744, 12] on button "Save" at bounding box center [732, 18] width 70 height 19
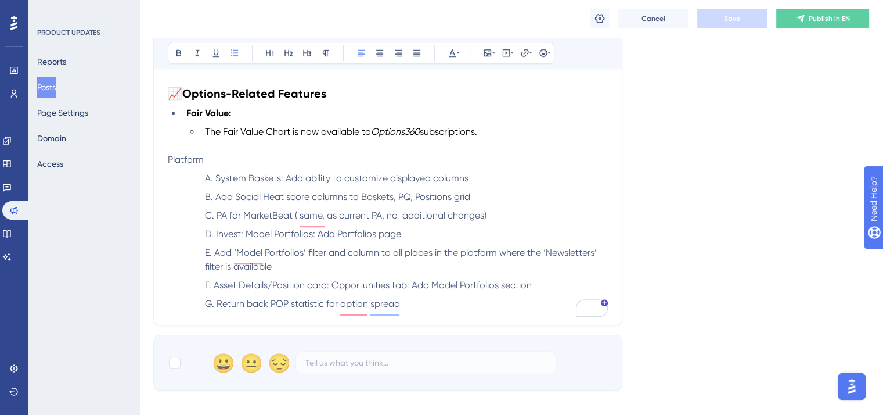
scroll to position [980, 0]
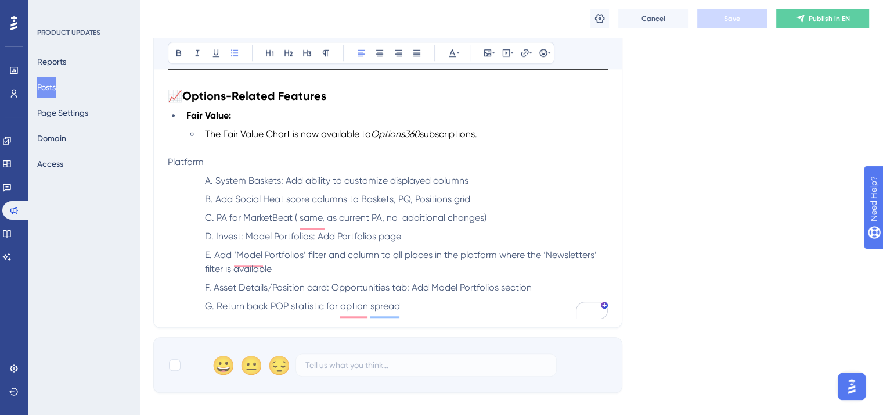
click at [51, 87] on button "Posts" at bounding box center [46, 87] width 19 height 21
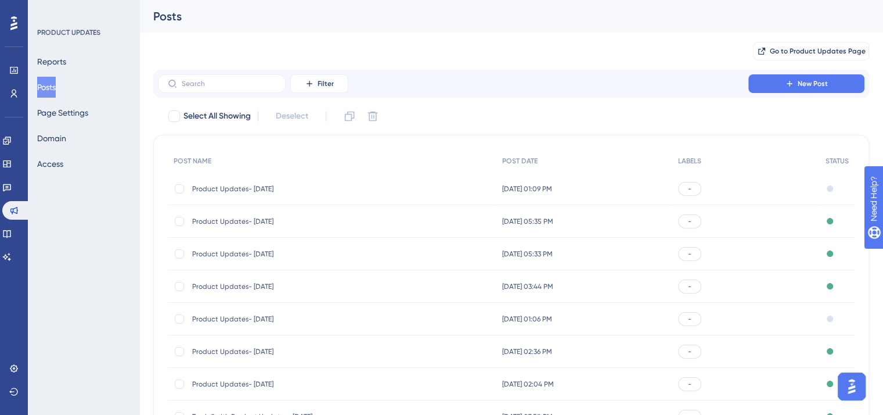
click at [240, 251] on span "Product Updates- [DATE]" at bounding box center [285, 253] width 186 height 9
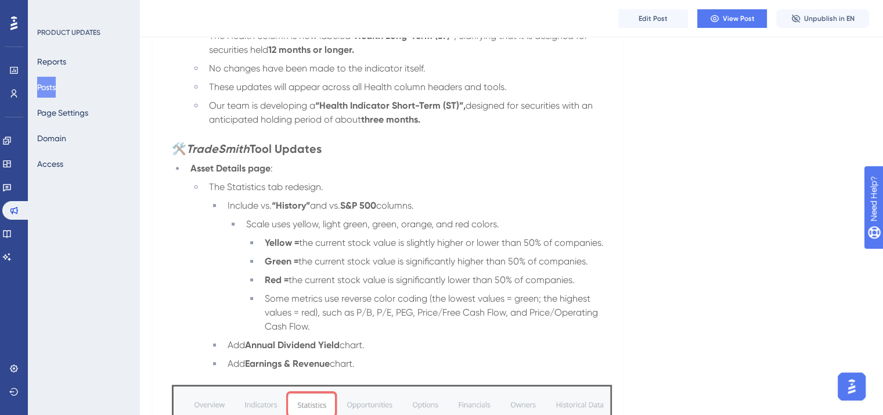
scroll to position [407, 0]
click at [666, 19] on span "Edit Post" at bounding box center [653, 18] width 29 height 9
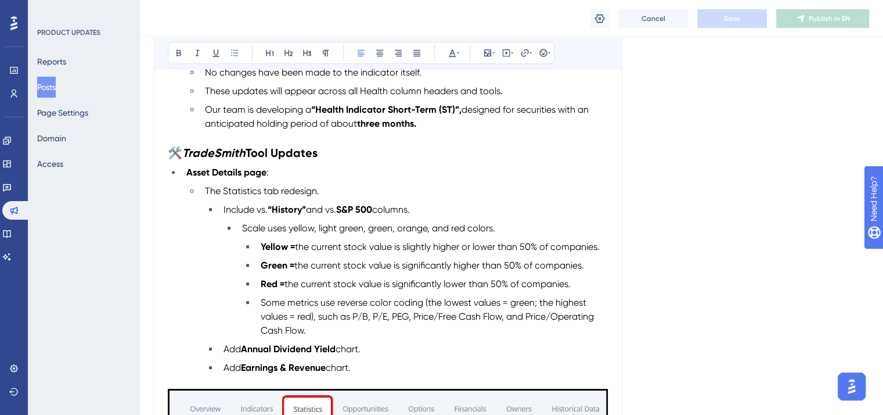
scroll to position [443, 0]
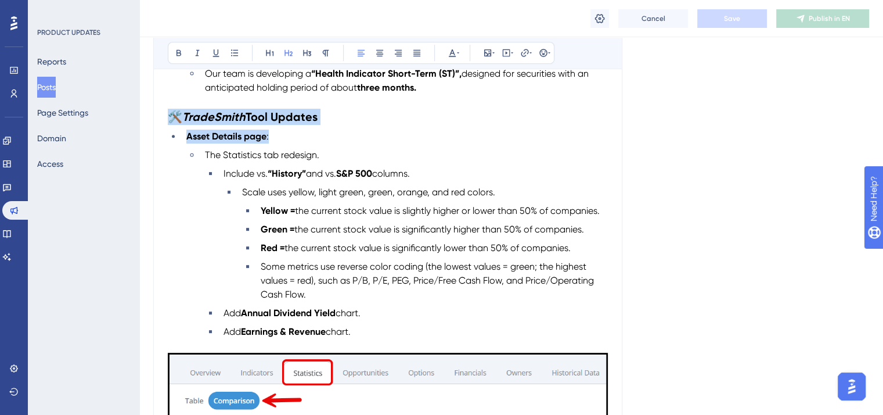
drag, startPoint x: 169, startPoint y: 117, endPoint x: 285, endPoint y: 142, distance: 118.7
click at [285, 142] on div "📢 Release Date: [DATE] 🟢🟡🔴 TradeSmith Health Indicator Updates Health Long-Term…" at bounding box center [388, 323] width 440 height 796
copy div "🛠️ TradeSmith Tool Updates Asset Details page :"
click at [56, 87] on button "Posts" at bounding box center [46, 87] width 19 height 21
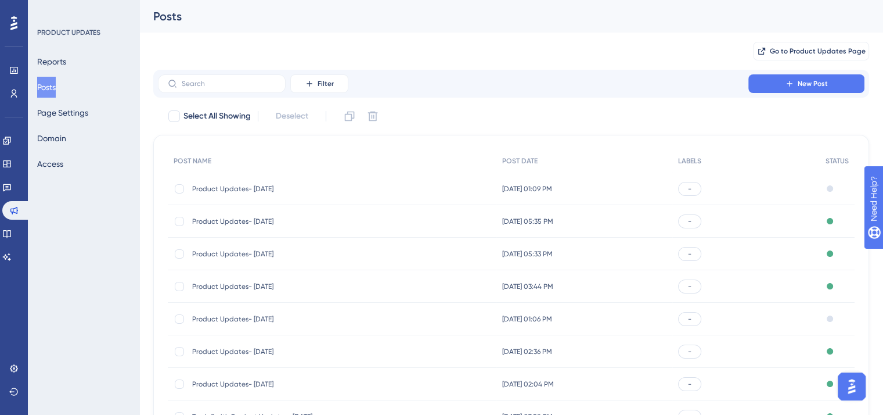
click at [237, 192] on span "Product Updates- [DATE]" at bounding box center [285, 188] width 186 height 9
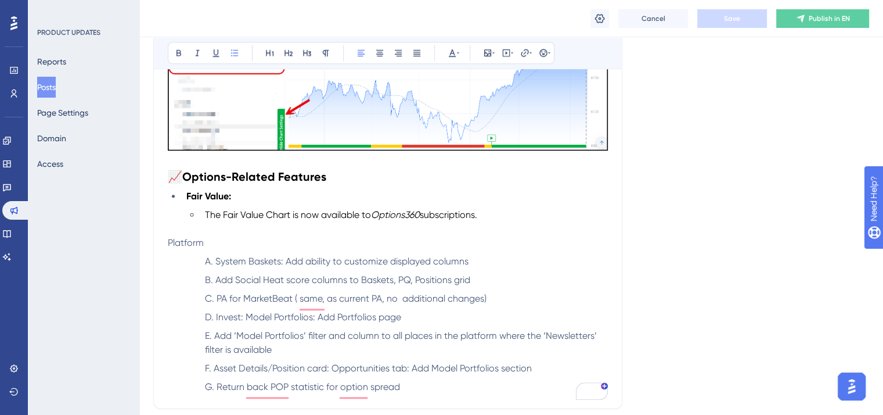
scroll to position [950, 0]
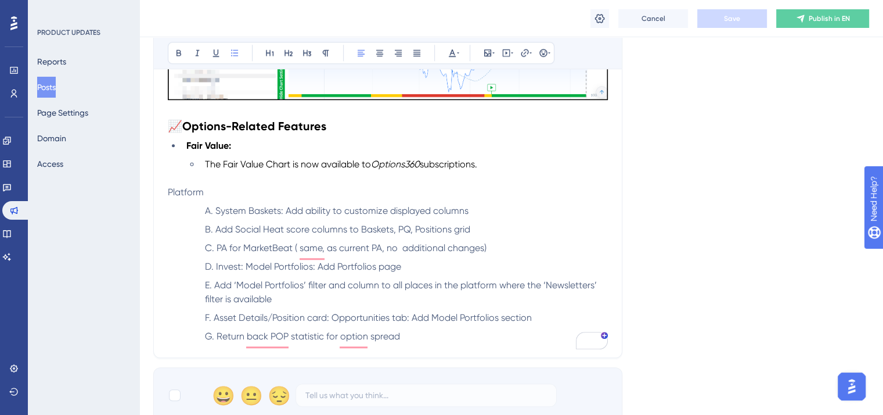
click at [170, 193] on span "Platform" at bounding box center [186, 191] width 36 height 11
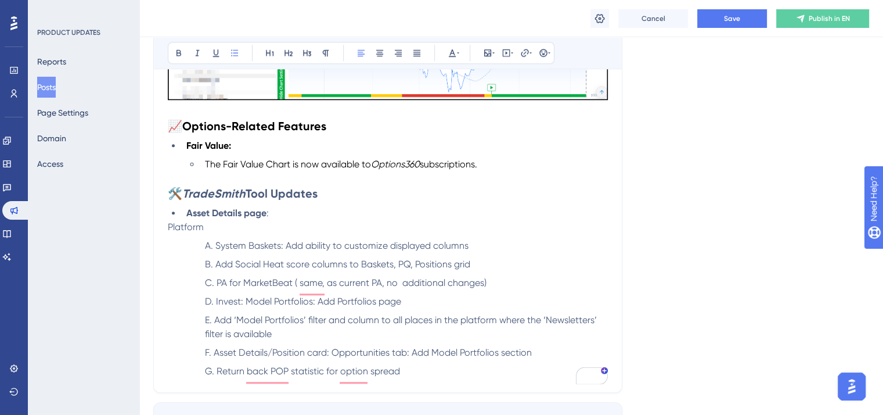
click at [168, 229] on span "Platform" at bounding box center [186, 226] width 36 height 11
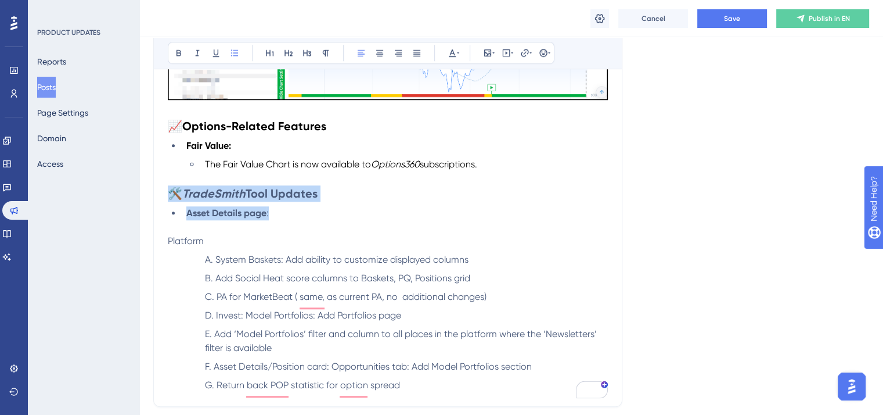
drag, startPoint x: 279, startPoint y: 224, endPoint x: 163, endPoint y: 201, distance: 118.3
click at [735, 19] on span "Save" at bounding box center [732, 18] width 16 height 9
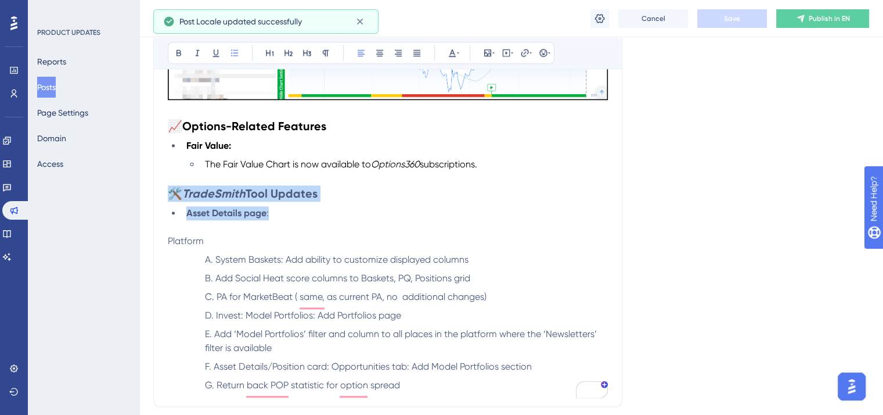
click at [349, 220] on li "Asset Details page :" at bounding box center [395, 213] width 426 height 14
drag, startPoint x: 286, startPoint y: 219, endPoint x: 167, endPoint y: 196, distance: 121.3
click at [455, 56] on icon at bounding box center [452, 53] width 7 height 8
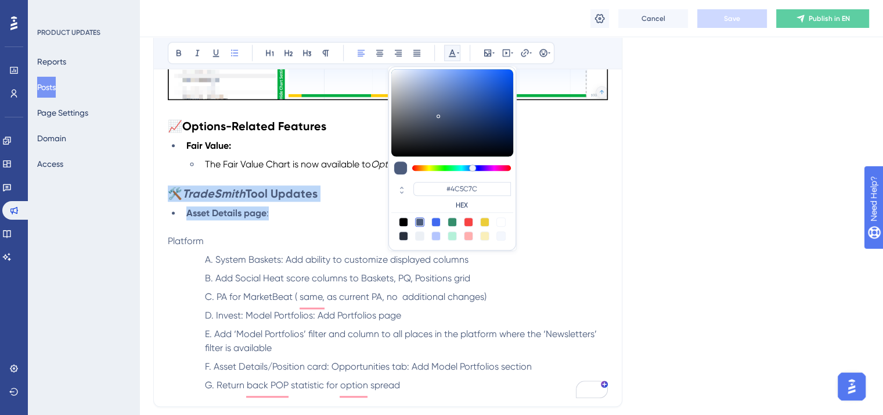
click at [404, 217] on div at bounding box center [403, 221] width 9 height 9
type input "#000000"
click at [336, 220] on li "Asset Details page :" at bounding box center [395, 213] width 426 height 14
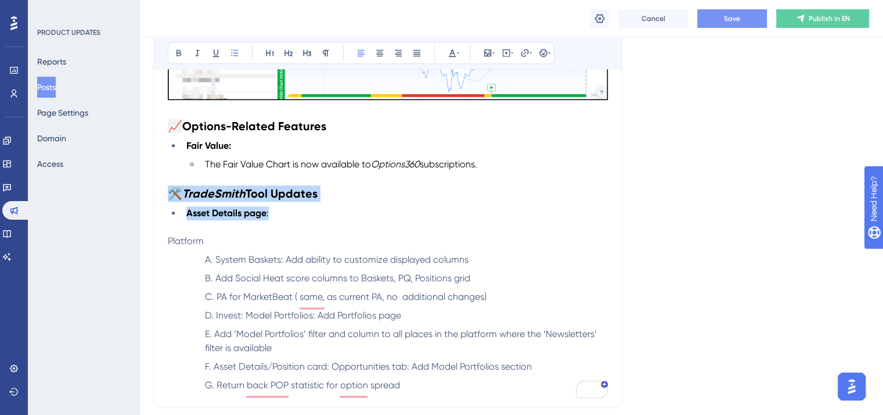
click at [336, 220] on li "Asset Details page :" at bounding box center [395, 213] width 426 height 14
click at [265, 217] on strong "Asset Details page" at bounding box center [226, 212] width 80 height 11
click at [267, 217] on span ":" at bounding box center [268, 212] width 2 height 11
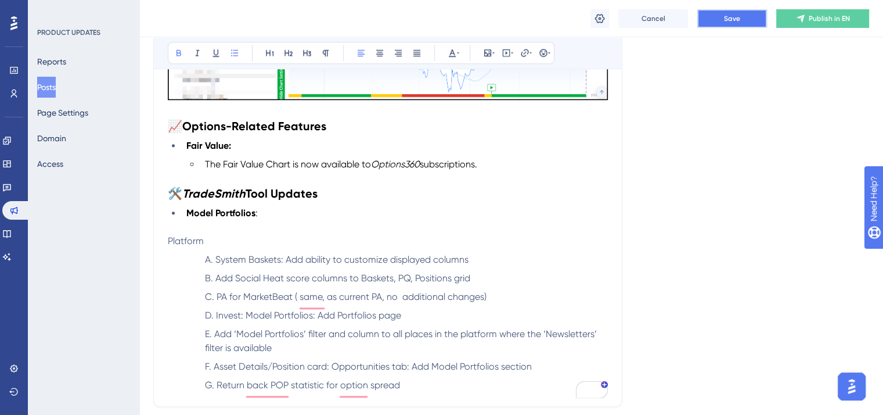
click at [754, 11] on button "Save" at bounding box center [732, 18] width 70 height 19
click at [272, 195] on strong "Tool Updates" at bounding box center [282, 193] width 72 height 14
drag, startPoint x: 181, startPoint y: 197, endPoint x: 160, endPoint y: 196, distance: 20.3
click at [743, 23] on button "Save" at bounding box center [732, 18] width 70 height 19
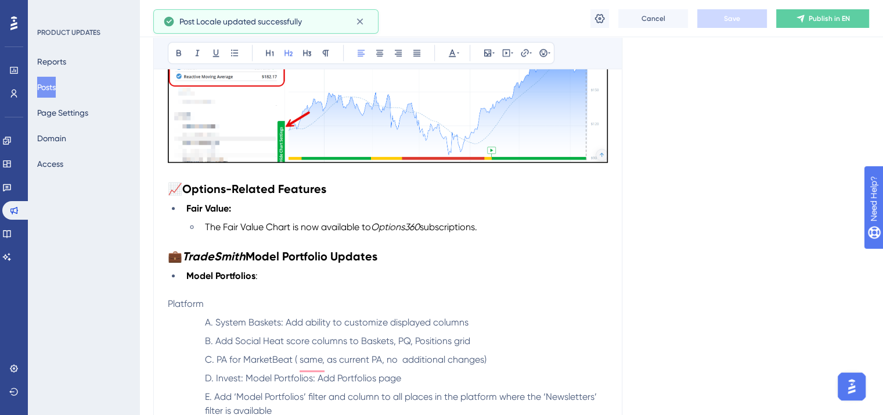
scroll to position [834, 0]
